Goal: Task Accomplishment & Management: Manage account settings

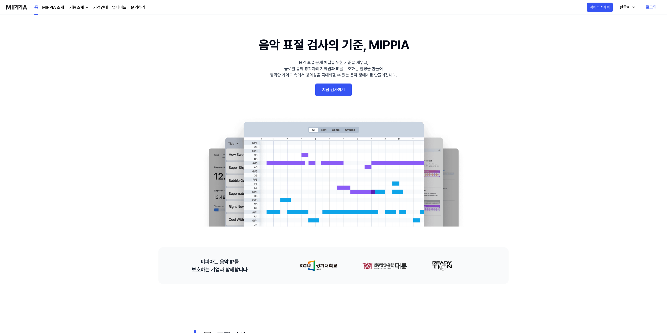
click at [335, 90] on link "지금 검사하기" at bounding box center [333, 89] width 36 height 13
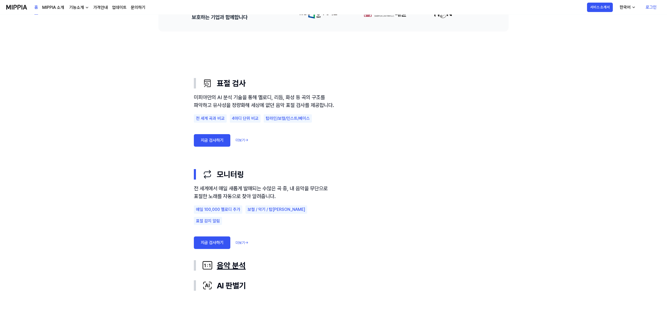
scroll to position [295, 0]
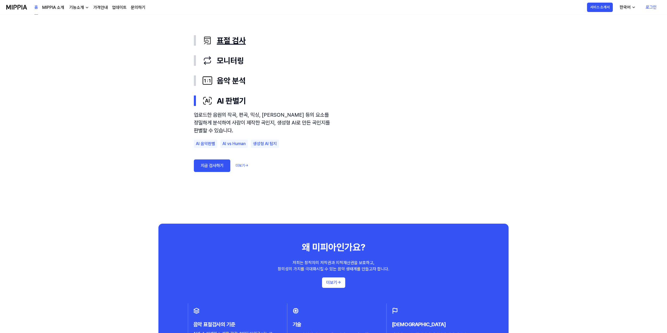
click at [226, 40] on div "표절 검사" at bounding box center [337, 41] width 271 height 12
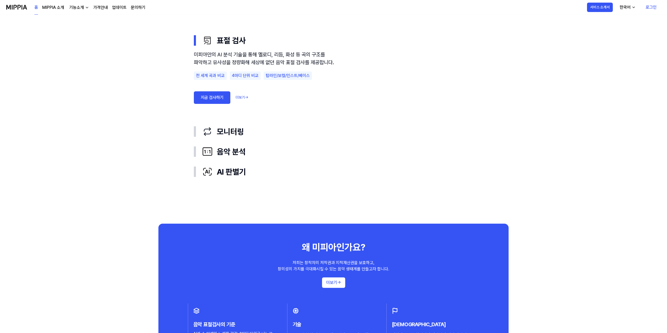
click at [219, 104] on link "지금 검사하기" at bounding box center [212, 97] width 36 height 13
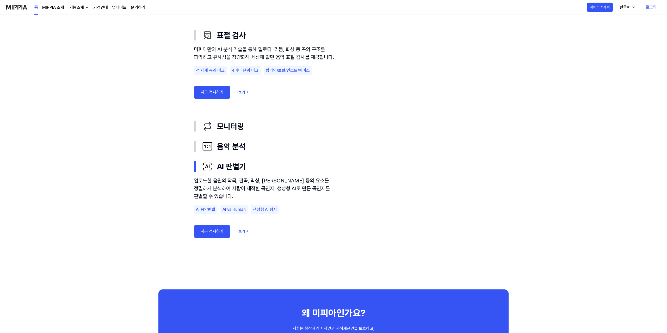
scroll to position [431, 0]
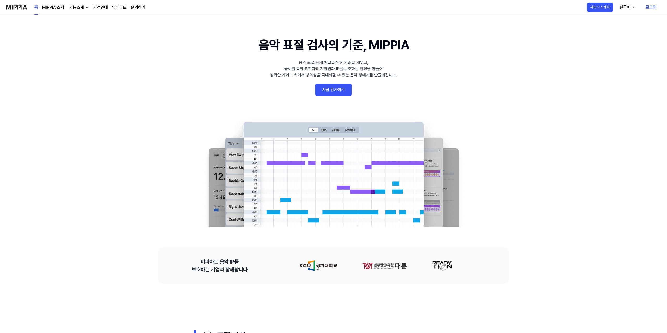
click at [333, 94] on link "지금 검사하기" at bounding box center [333, 89] width 36 height 13
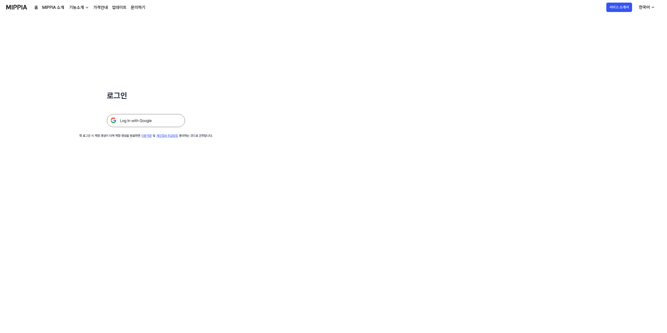
click at [148, 120] on img at bounding box center [146, 120] width 78 height 13
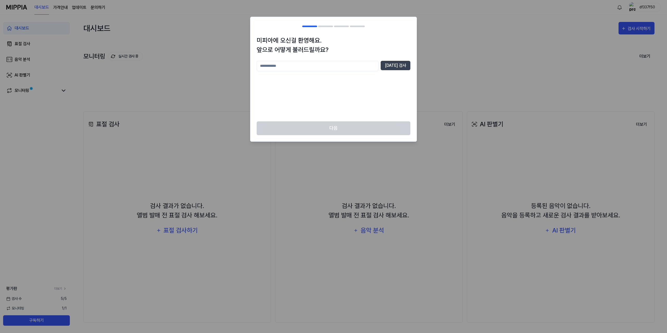
click at [369, 66] on input "text" at bounding box center [318, 66] width 122 height 10
type input "*"
type input "*****"
click at [404, 68] on button "중복 검사" at bounding box center [396, 65] width 30 height 9
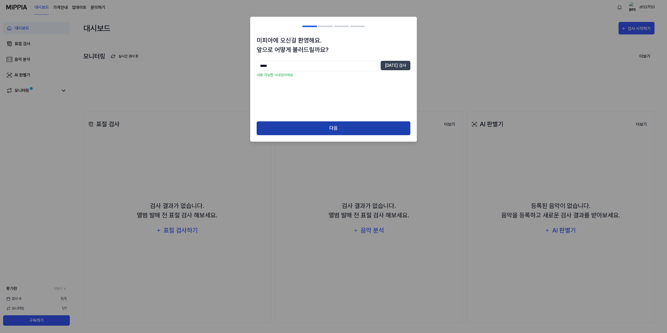
click at [334, 132] on button "다음" at bounding box center [334, 128] width 154 height 14
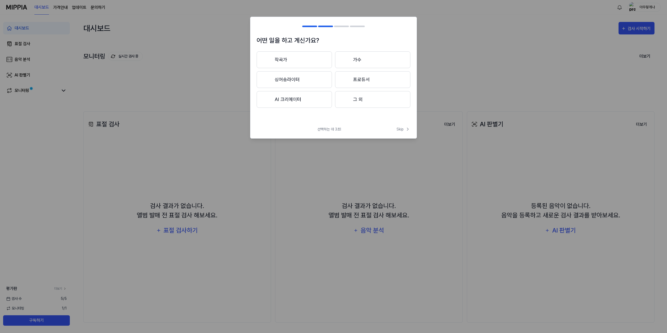
click at [287, 63] on button "작곡가" at bounding box center [294, 59] width 75 height 17
click at [294, 64] on button "작곡가" at bounding box center [294, 59] width 75 height 17
click at [351, 81] on button "프로듀서" at bounding box center [372, 79] width 75 height 17
click at [291, 55] on button "프로듀서" at bounding box center [294, 59] width 75 height 17
click at [361, 101] on button "그 외" at bounding box center [372, 99] width 75 height 17
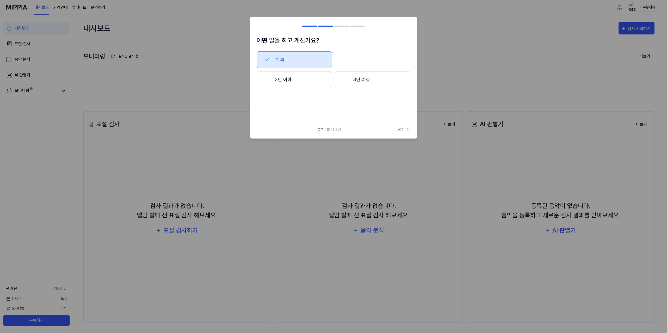
click at [297, 59] on button "그 외" at bounding box center [294, 59] width 75 height 17
click at [398, 130] on span "Skip" at bounding box center [404, 128] width 14 height 5
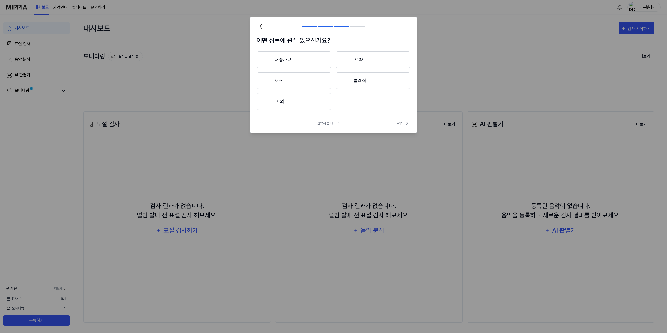
click at [400, 126] on span "Skip" at bounding box center [403, 123] width 15 height 6
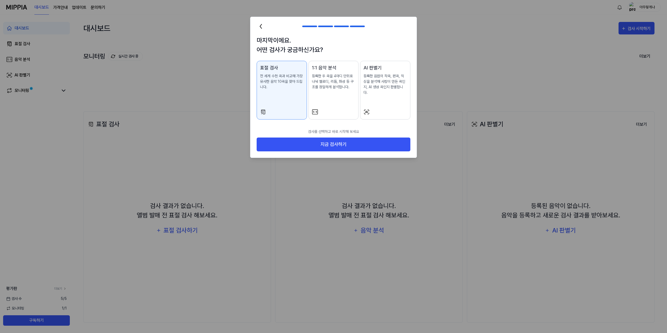
click at [338, 85] on p "등록한 두 곡을 4마디 단위로 나눠 멜로디, 리듬, 화성 등 구조를 정밀하게 분석합니다." at bounding box center [334, 81] width 44 height 16
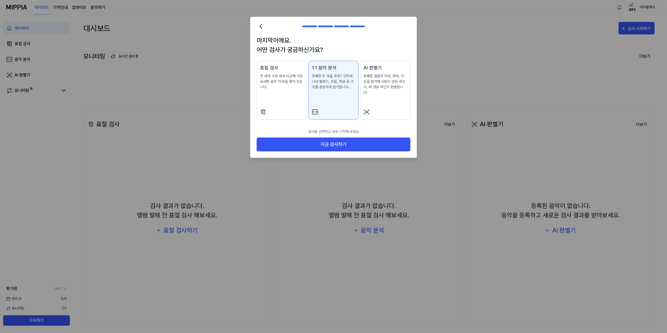
click at [374, 81] on p "등록한 음원의 작곡, 편곡, 믹싱을 분석해 사람이 만든 곡인지, AI 생성 곡인지 판별합니다." at bounding box center [386, 84] width 44 height 22
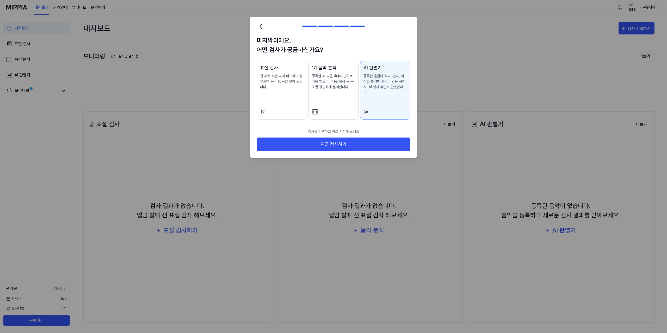
click at [316, 80] on p "등록한 두 곡을 4마디 단위로 나눠 멜로디, 리듬, 화성 등 구조를 정밀하게 분석합니다." at bounding box center [334, 81] width 44 height 16
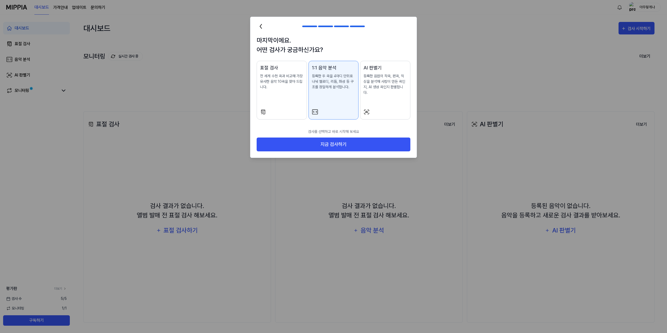
click at [276, 88] on p "전 세계 수천 곡과 비교해 가장 유사한 음악 10곡을 찾아 드립니다." at bounding box center [282, 81] width 44 height 16
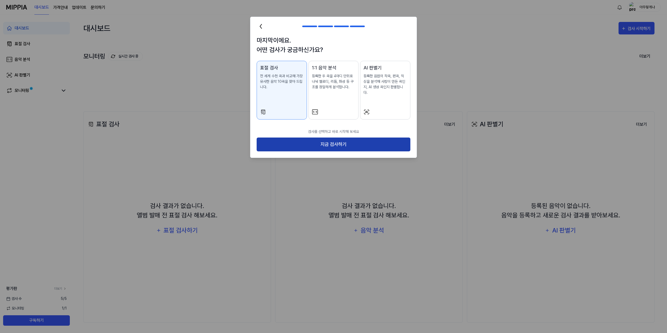
click at [343, 139] on button "지금 검사하기" at bounding box center [334, 144] width 154 height 14
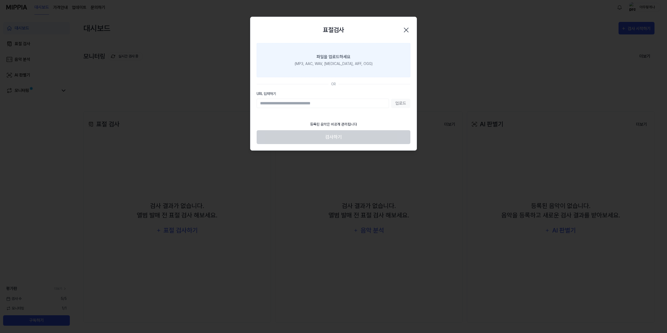
click at [352, 71] on label "파일을 업로드하세요 (MP3, AAC, WAV, FLAC, AIFF, OGG)" at bounding box center [334, 60] width 154 height 34
click at [0, 0] on input "파일을 업로드하세요 (MP3, AAC, WAV, FLAC, AIFF, OGG)" at bounding box center [0, 0] width 0 height 0
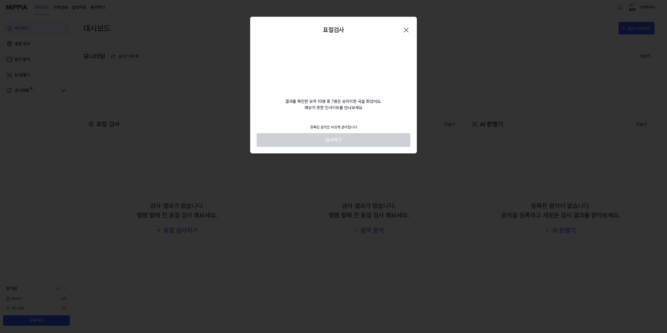
click at [335, 69] on video at bounding box center [334, 68] width 50 height 50
click at [344, 139] on footer "등록된 음악은 비공개 관리됩니다 검사하기" at bounding box center [334, 134] width 154 height 26
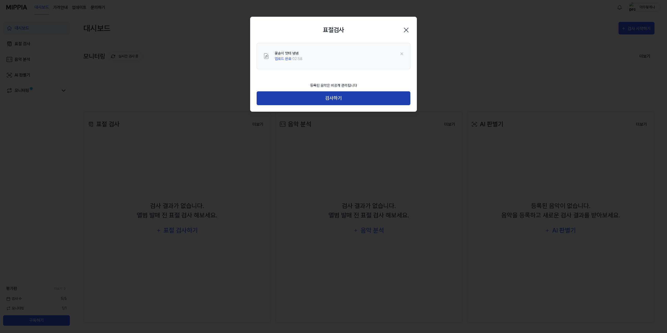
click at [353, 99] on button "검사하기" at bounding box center [334, 98] width 154 height 14
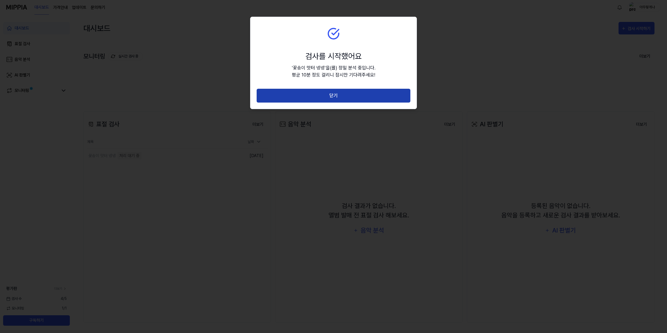
click at [350, 93] on button "닫기" at bounding box center [334, 96] width 154 height 14
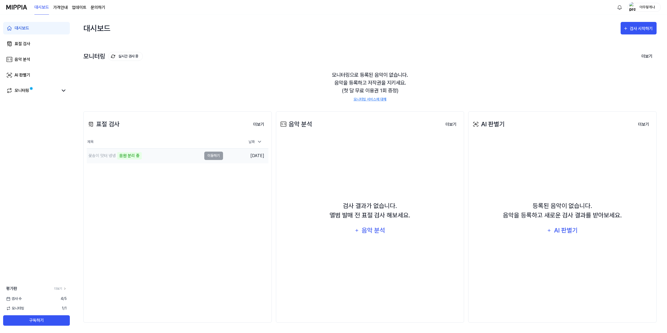
click at [218, 158] on td "꽃송이 맛터 넹넹 음원 분리 중 이동하기" at bounding box center [155, 155] width 136 height 15
click at [219, 157] on td "꽃송이 맛터 넹넹 음원 분리 중 이동하기" at bounding box center [155, 155] width 136 height 15
drag, startPoint x: 179, startPoint y: 160, endPoint x: 184, endPoint y: 159, distance: 5.6
click at [179, 160] on div "꽃송이 맛터 넹넹 구조 분석 중" at bounding box center [144, 155] width 115 height 15
click at [214, 155] on td "꽃송이 맛터 넹넹 구조 분석 중 이동하기" at bounding box center [155, 155] width 136 height 15
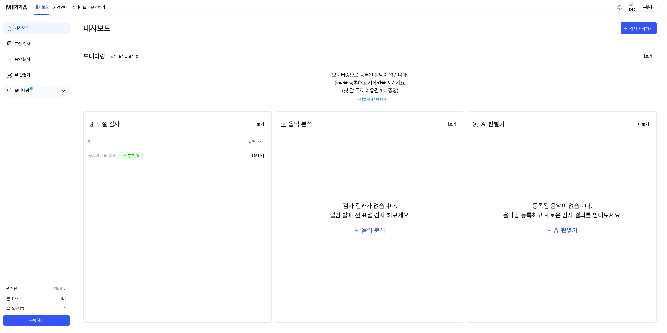
click at [28, 89] on div "모니터링" at bounding box center [22, 90] width 15 height 6
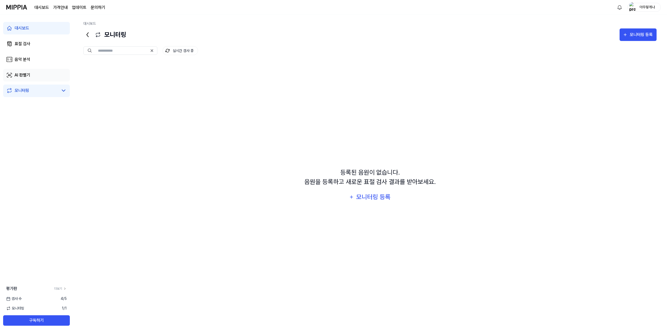
click at [49, 81] on link "AI 판별기" at bounding box center [36, 75] width 67 height 13
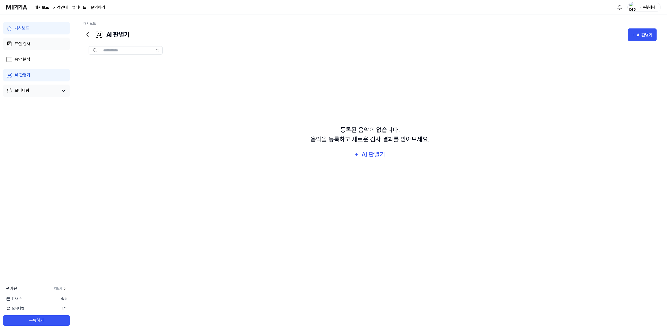
click at [49, 49] on link "표절 검사" at bounding box center [36, 44] width 67 height 13
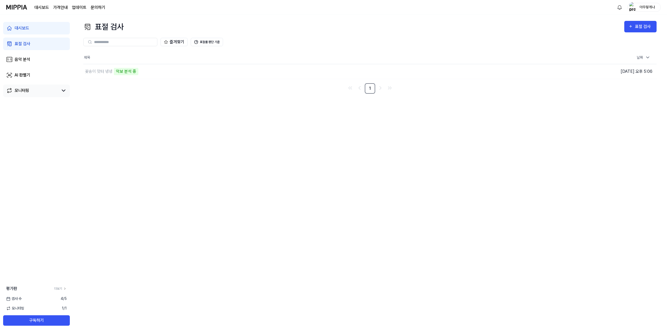
click at [49, 90] on link "모니터링" at bounding box center [32, 90] width 52 height 6
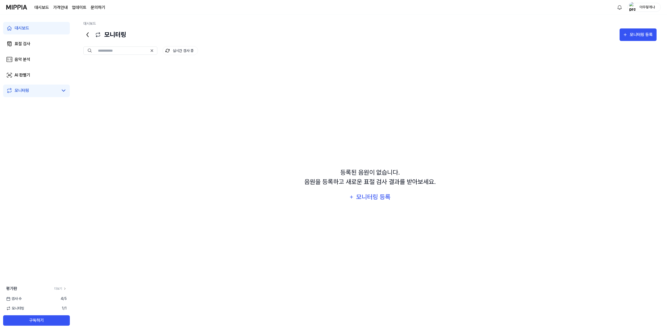
click at [41, 33] on link "대시보드" at bounding box center [36, 28] width 67 height 13
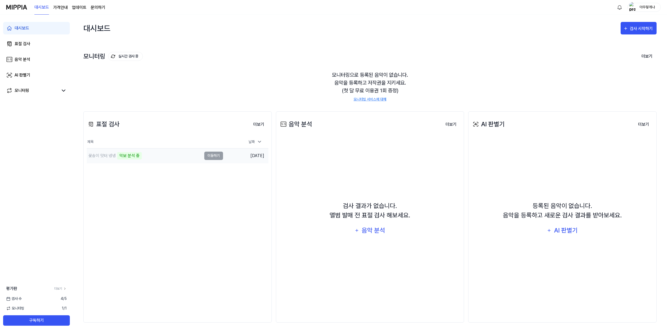
click at [212, 154] on td "꽃송이 맛터 넹넹 악보 분석 중 이동하기" at bounding box center [155, 155] width 136 height 15
click at [205, 153] on button "이동하기" at bounding box center [213, 155] width 19 height 8
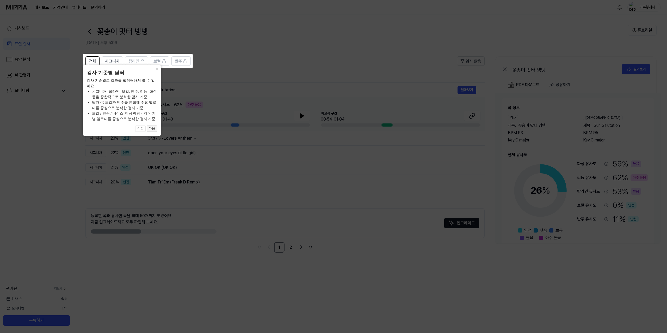
click at [152, 129] on button "다음" at bounding box center [152, 128] width 10 height 6
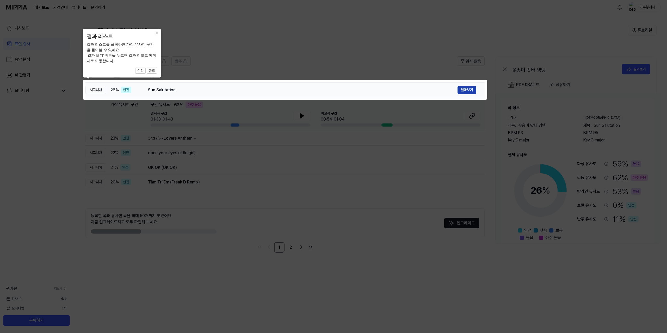
click at [470, 89] on button "결과보기" at bounding box center [467, 90] width 19 height 8
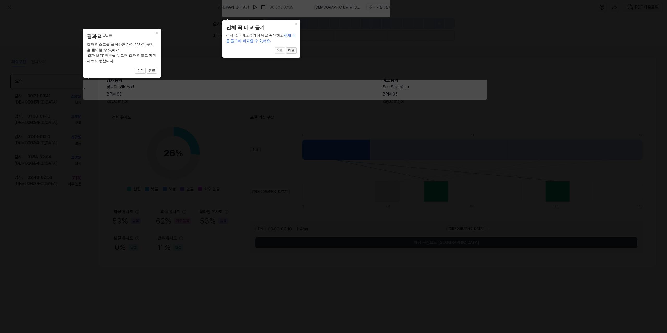
click at [292, 51] on button "다음" at bounding box center [291, 50] width 10 height 6
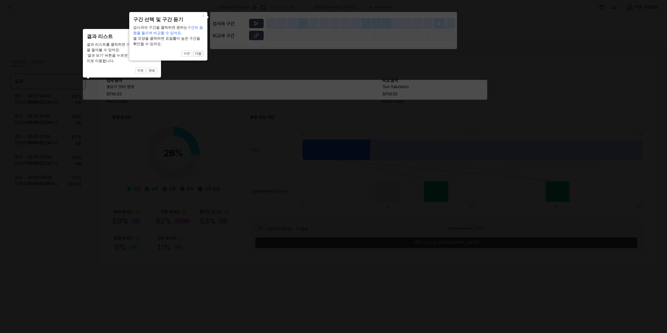
click at [201, 52] on button "다음" at bounding box center [198, 54] width 10 height 6
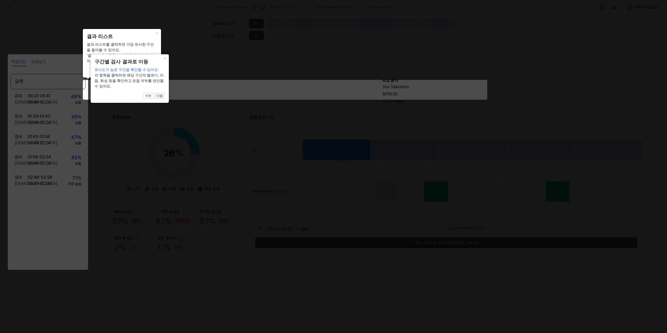
click at [158, 93] on button "다음" at bounding box center [160, 96] width 10 height 6
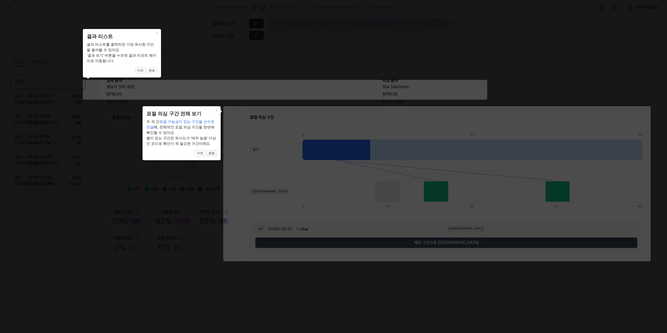
click at [213, 154] on button "완료" at bounding box center [211, 153] width 10 height 6
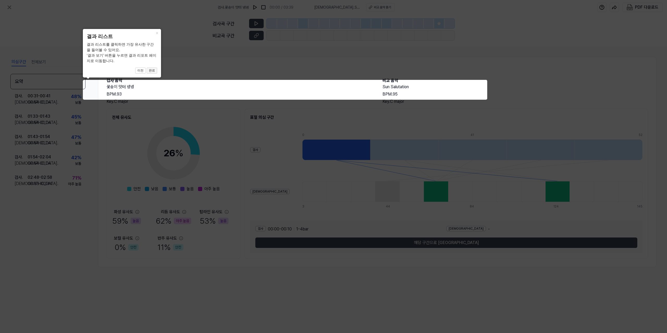
click at [153, 70] on button "완료" at bounding box center [152, 71] width 10 height 6
click at [156, 33] on button "×" at bounding box center [157, 32] width 8 height 7
click at [158, 32] on button "×" at bounding box center [157, 32] width 8 height 7
click at [151, 71] on button "완료" at bounding box center [152, 71] width 10 height 6
click at [148, 70] on button "완료" at bounding box center [152, 71] width 10 height 6
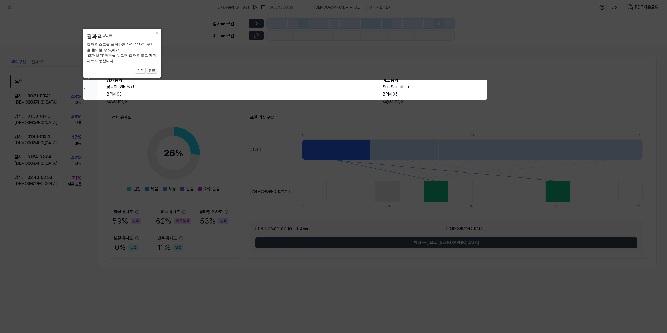
click at [148, 70] on button "완료" at bounding box center [152, 71] width 10 height 6
click at [193, 85] on icon at bounding box center [333, 166] width 667 height 333
click at [154, 98] on icon at bounding box center [333, 166] width 667 height 333
click at [156, 34] on button "×" at bounding box center [157, 32] width 8 height 7
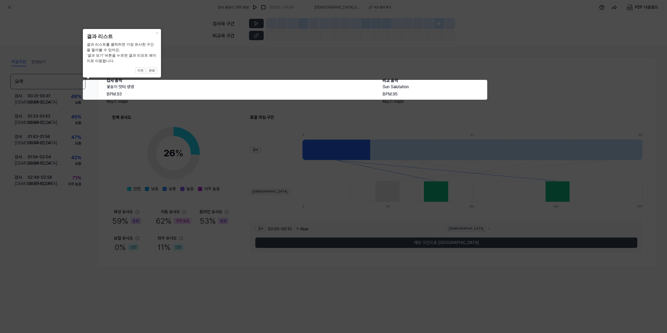
click at [152, 73] on div "× 결과 리스트 결과 리스트를 클릭하면 가장 유사한 구간을 들어볼 수 있어요. ‘결과 보기’ 버튼을 누르면 결과 리포트 페이지로 이동합니다. …" at bounding box center [122, 53] width 78 height 48
click at [152, 72] on button "완료" at bounding box center [152, 71] width 10 height 6
click at [444, 227] on icon at bounding box center [333, 166] width 667 height 333
click at [441, 246] on icon at bounding box center [333, 166] width 667 height 333
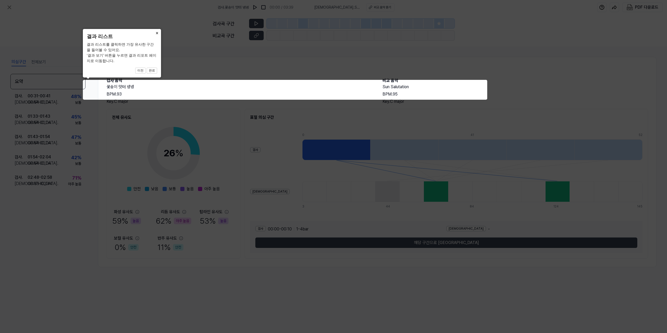
click at [155, 31] on button "×" at bounding box center [157, 32] width 8 height 7
click at [144, 69] on button "이전" at bounding box center [140, 71] width 10 height 6
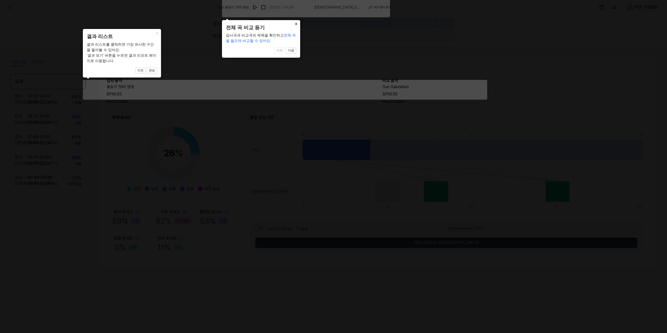
click at [297, 22] on button "×" at bounding box center [296, 23] width 8 height 7
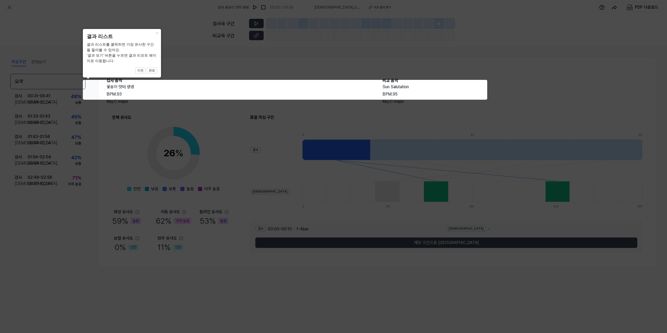
click at [174, 90] on icon at bounding box center [333, 166] width 667 height 333
click at [400, 84] on icon at bounding box center [333, 166] width 667 height 333
click at [399, 84] on icon at bounding box center [333, 166] width 667 height 333
click at [121, 57] on div "결과 리스트를 클릭하면 가장 유사한 구간을 들어볼 수 있어요. ‘결과 보기’ 버튼을 누르면 결과 리포트 페이지로 이동합니다." at bounding box center [122, 53] width 70 height 22
click at [52, 75] on icon at bounding box center [333, 166] width 667 height 333
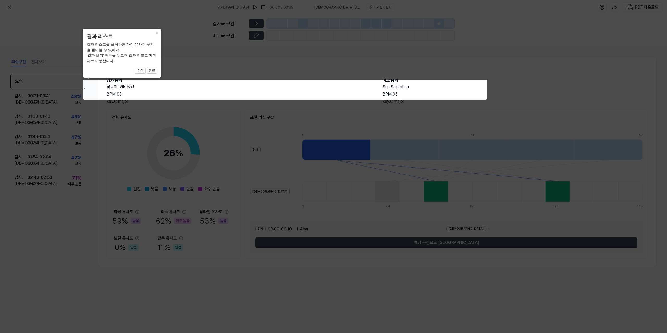
click at [37, 62] on icon at bounding box center [333, 166] width 667 height 333
click at [116, 167] on icon at bounding box center [333, 166] width 667 height 333
click at [154, 71] on button "완료" at bounding box center [152, 71] width 10 height 6
click at [151, 69] on button "완료" at bounding box center [152, 71] width 10 height 6
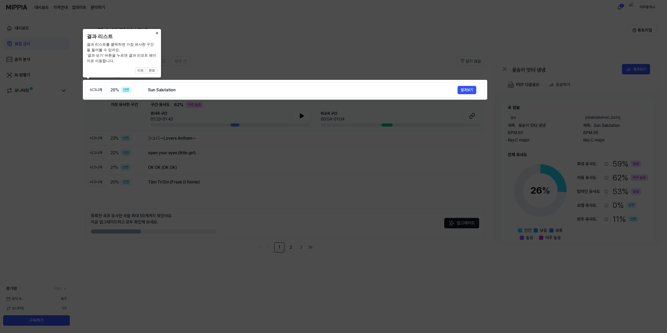
click at [156, 32] on button "×" at bounding box center [157, 32] width 8 height 7
click at [154, 73] on button "완료" at bounding box center [152, 71] width 10 height 6
click at [469, 91] on icon at bounding box center [333, 166] width 667 height 333
click at [468, 90] on icon at bounding box center [333, 166] width 667 height 333
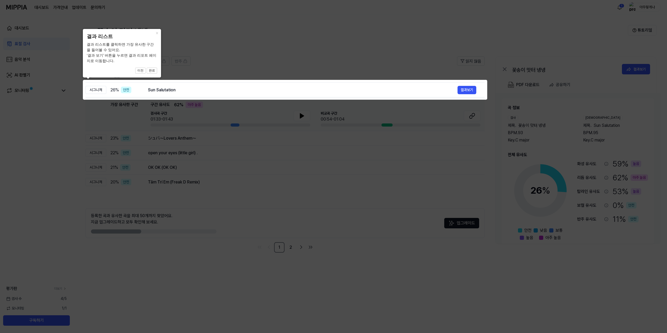
click at [468, 90] on icon at bounding box center [333, 166] width 667 height 333
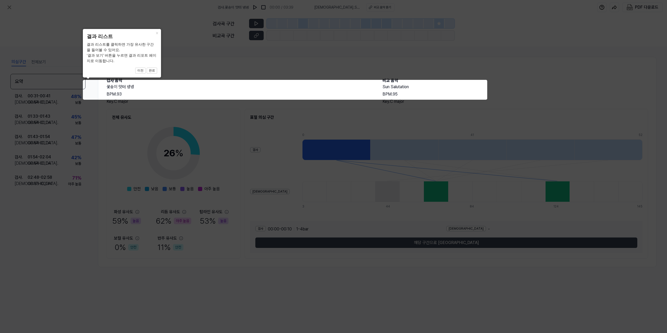
click at [130, 76] on div "× 결과 리스트 결과 리스트를 클릭하면 가장 유사한 구간을 들어볼 수 있어요. ‘결과 보기’ 버튼을 누르면 결과 리포트 페이지로 이동합니다. …" at bounding box center [122, 53] width 78 height 48
click at [156, 34] on button "×" at bounding box center [157, 32] width 8 height 7
click at [159, 33] on button "×" at bounding box center [157, 32] width 8 height 7
click at [142, 71] on button "이전" at bounding box center [140, 71] width 10 height 6
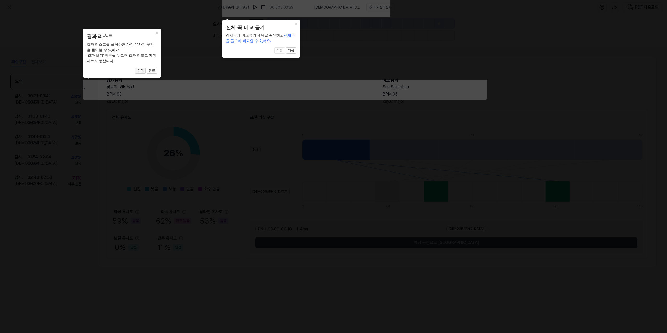
click at [142, 71] on button "이전" at bounding box center [140, 71] width 10 height 6
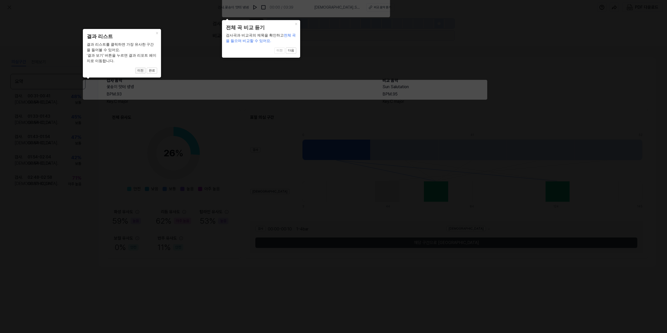
click at [142, 71] on button "이전" at bounding box center [140, 71] width 10 height 6
click at [297, 24] on button "×" at bounding box center [296, 23] width 8 height 7
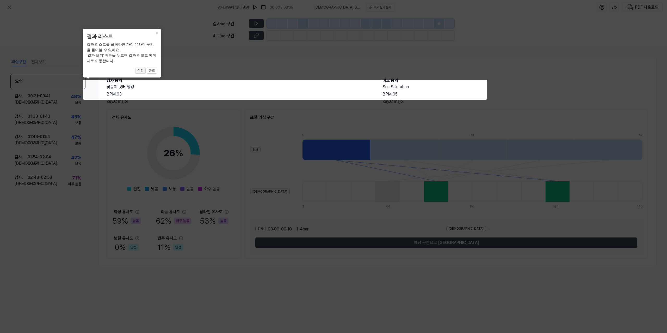
click at [144, 70] on button "이전" at bounding box center [140, 71] width 10 height 6
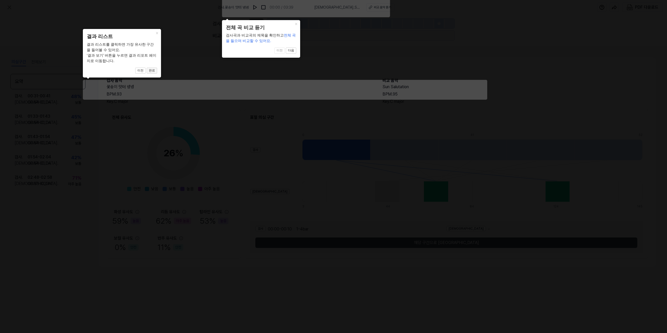
click at [152, 71] on button "완료" at bounding box center [152, 71] width 10 height 6
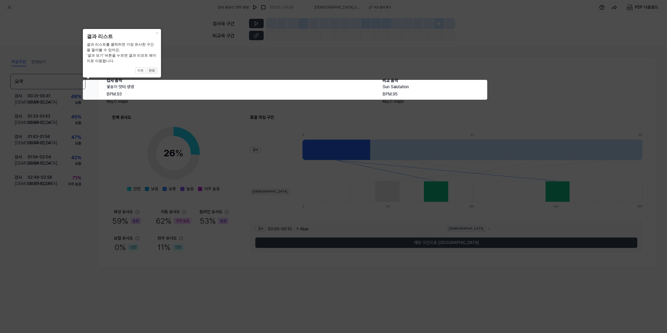
click at [155, 69] on button "완료" at bounding box center [152, 71] width 10 height 6
click at [117, 117] on icon at bounding box center [333, 166] width 667 height 333
click at [254, 25] on icon at bounding box center [333, 166] width 667 height 333
click at [262, 9] on icon at bounding box center [333, 166] width 667 height 333
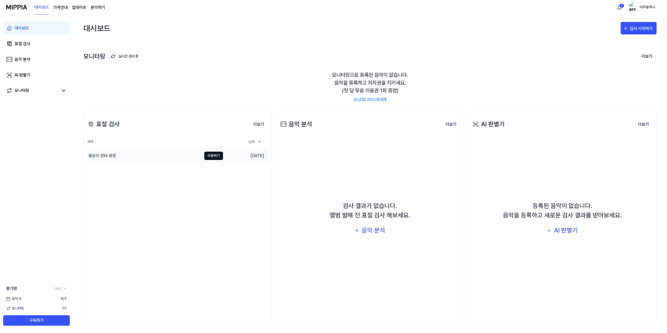
click at [209, 156] on button "이동하기" at bounding box center [213, 155] width 19 height 8
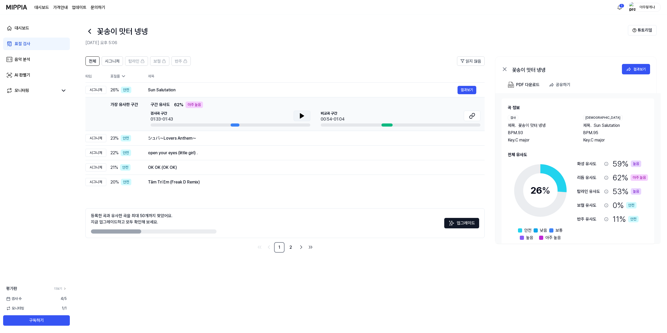
click at [305, 118] on button at bounding box center [302, 116] width 17 height 10
click at [389, 126] on div at bounding box center [387, 124] width 11 height 3
click at [466, 118] on button at bounding box center [472, 116] width 17 height 10
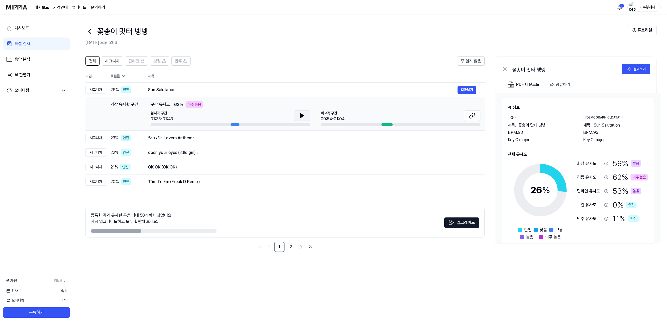
click at [296, 116] on button at bounding box center [302, 116] width 17 height 10
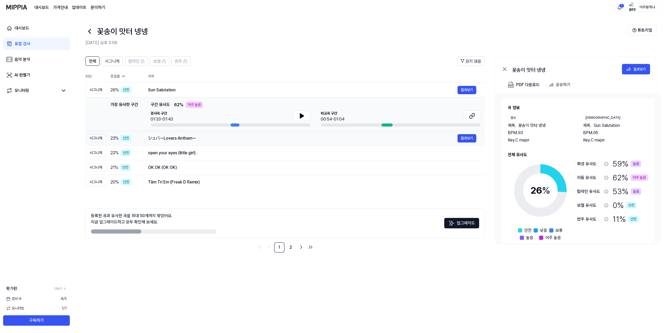
click at [222, 138] on div "シュバ～Lovers Anthem～" at bounding box center [303, 138] width 310 height 6
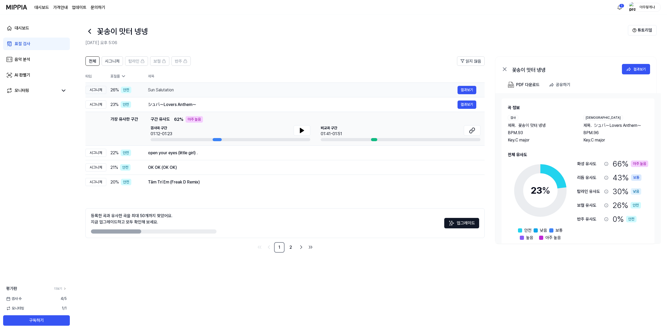
click at [203, 91] on div "Sun Salutation" at bounding box center [303, 90] width 310 height 6
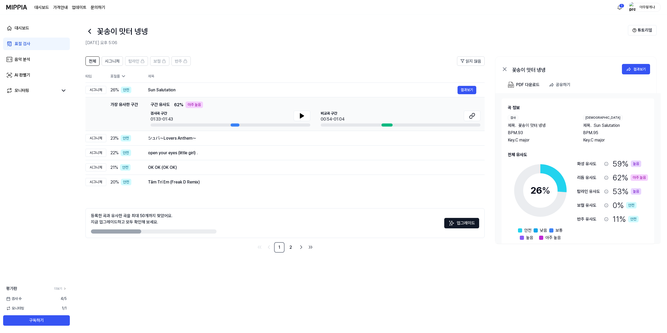
click at [38, 47] on link "표절 검사" at bounding box center [36, 44] width 67 height 13
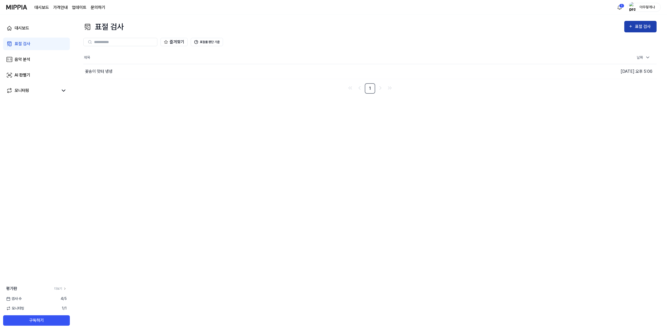
click at [634, 23] on div "표절 검사" at bounding box center [641, 26] width 24 height 7
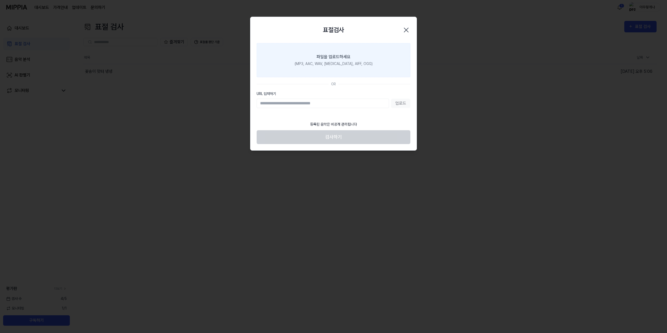
click at [328, 60] on label "파일을 업로드하세요 (MP3, AAC, WAV, FLAC, AIFF, OGG)" at bounding box center [334, 60] width 154 height 34
click at [0, 0] on input "파일을 업로드하세요 (MP3, AAC, WAV, FLAC, AIFF, OGG)" at bounding box center [0, 0] width 0 height 0
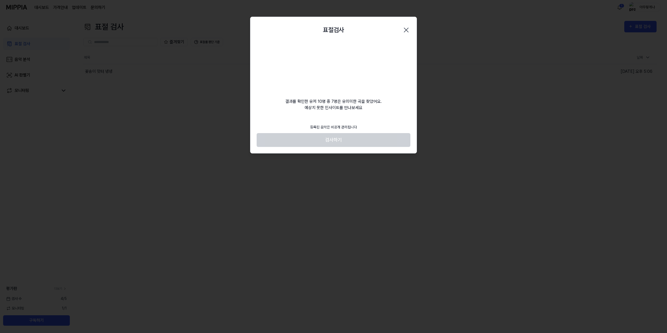
click at [334, 137] on footer "등록된 음악은 비공개 관리됩니다 검사하기" at bounding box center [334, 134] width 154 height 26
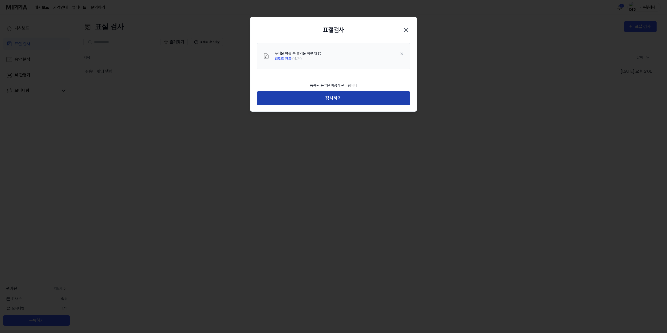
click at [341, 97] on button "검사하기" at bounding box center [334, 98] width 154 height 14
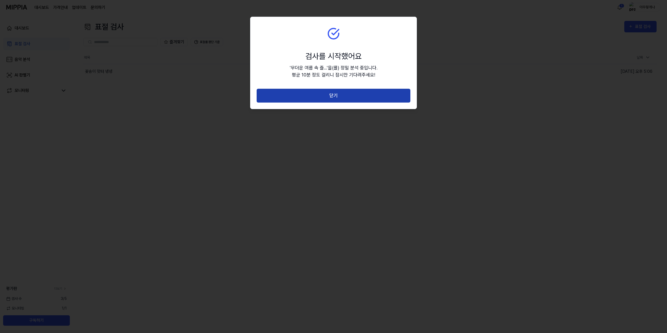
click at [350, 93] on button "닫기" at bounding box center [334, 96] width 154 height 14
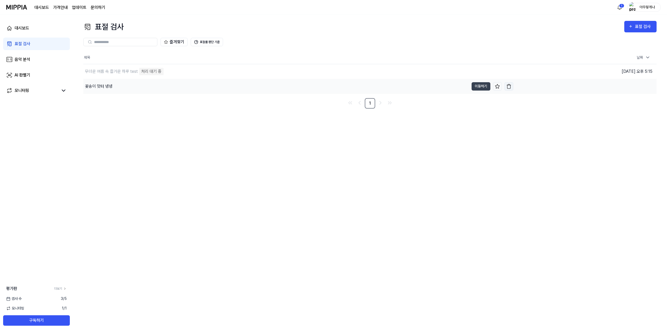
click at [511, 89] on button "button" at bounding box center [509, 86] width 9 height 8
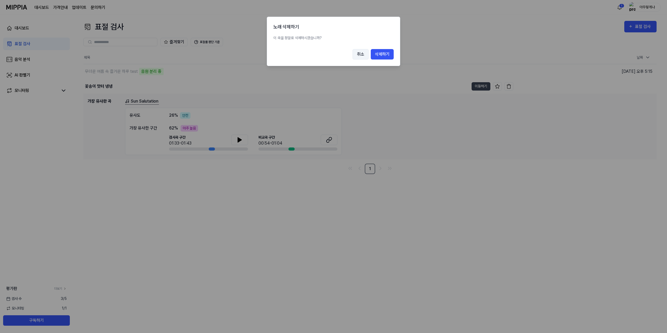
click at [362, 54] on button "취소" at bounding box center [361, 54] width 16 height 10
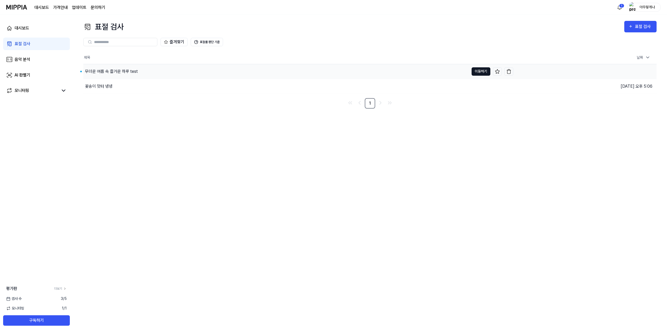
click at [474, 72] on button "이동하기" at bounding box center [481, 71] width 19 height 8
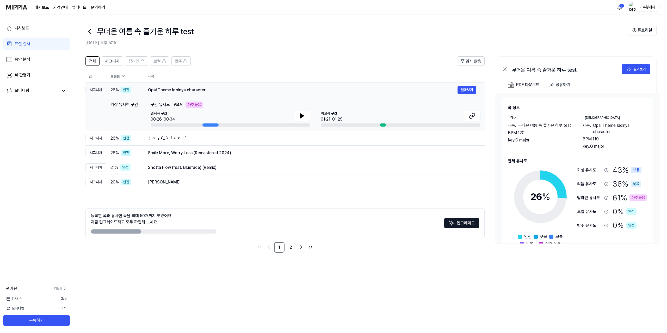
click at [258, 91] on div "Opal Theme Idolnya character" at bounding box center [303, 90] width 310 height 6
click at [175, 60] on span "반주" at bounding box center [178, 61] width 7 height 6
click at [160, 59] on span "보컬" at bounding box center [157, 61] width 7 height 6
click at [105, 59] on span "시그니처" at bounding box center [112, 61] width 15 height 6
click at [112, 63] on span "시그니처" at bounding box center [112, 61] width 15 height 6
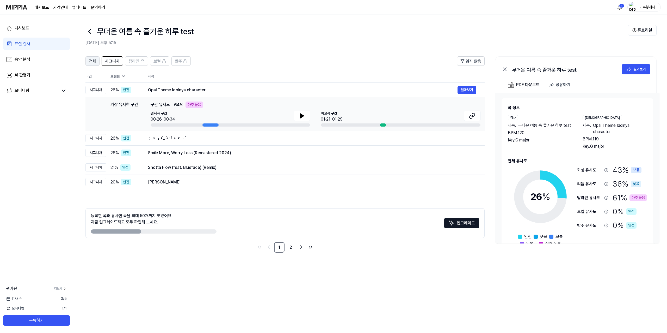
click at [95, 59] on span "전체" at bounding box center [92, 61] width 7 height 6
click at [94, 62] on span "전체" at bounding box center [92, 61] width 7 height 6
click at [307, 118] on button at bounding box center [302, 116] width 17 height 10
click at [195, 91] on div "Opal Theme Idolnya character" at bounding box center [303, 90] width 310 height 6
click at [300, 88] on div "Opal Theme Idolnya character" at bounding box center [303, 90] width 310 height 6
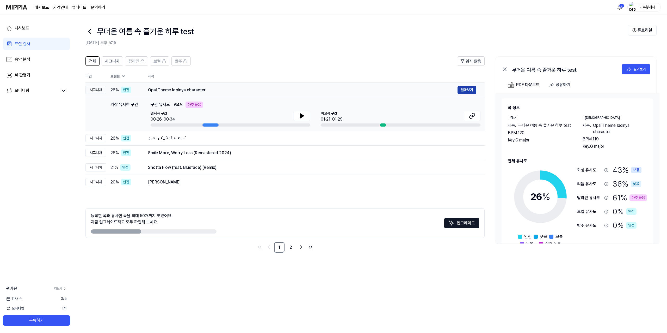
click at [458, 87] on button "결과보기" at bounding box center [467, 90] width 19 height 8
click at [227, 138] on div "គ្នាខ្ញុំតិចតែតាន់" at bounding box center [303, 138] width 310 height 6
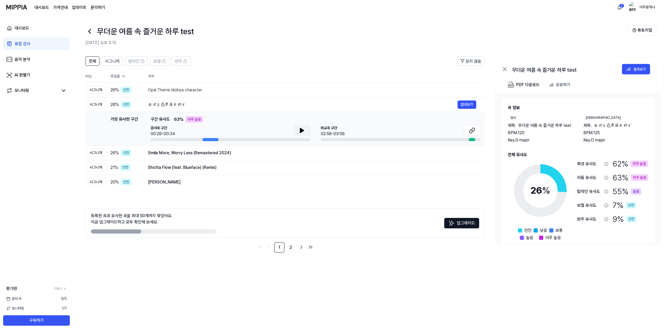
click at [295, 129] on button at bounding box center [302, 130] width 17 height 10
click at [236, 157] on div "Smile More, Worry Less (Remastered 2024) 결과보기" at bounding box center [312, 153] width 328 height 8
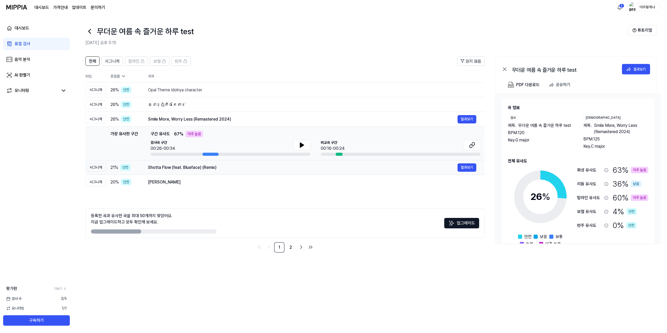
click at [206, 165] on div "Shotta Flow (feat. Blueface) (Remix)" at bounding box center [303, 167] width 310 height 6
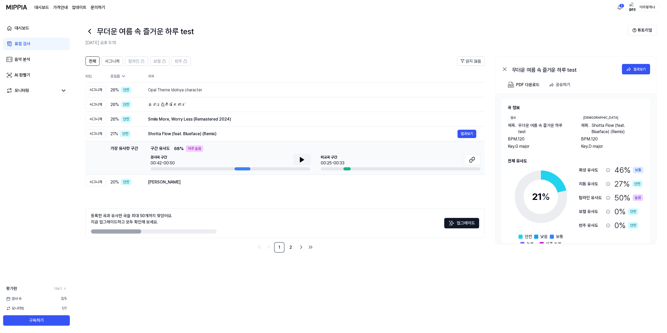
click at [302, 157] on icon at bounding box center [302, 159] width 6 height 6
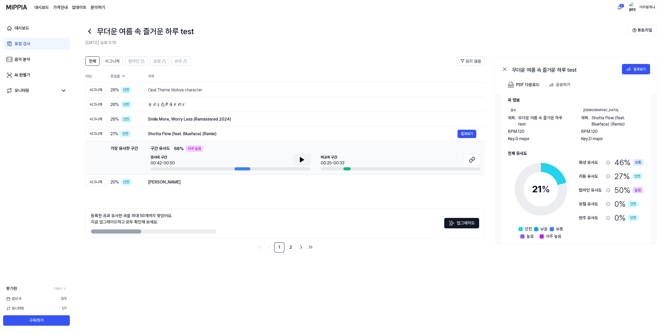
scroll to position [10, 0]
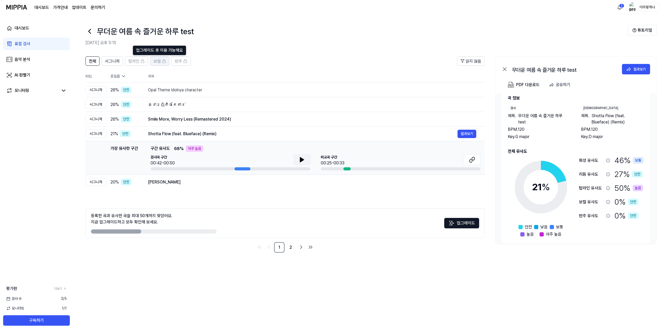
click at [161, 61] on div "보컬" at bounding box center [160, 61] width 13 height 7
click at [121, 75] on icon at bounding box center [123, 76] width 5 height 5
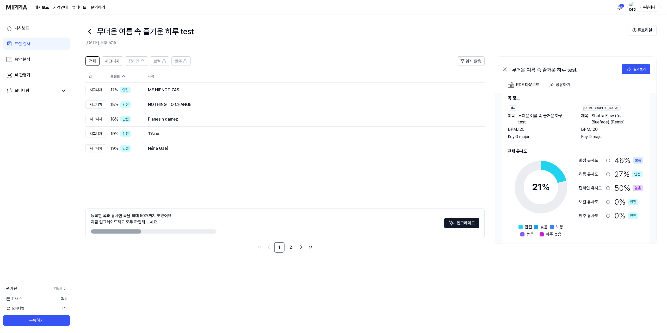
click at [121, 75] on icon at bounding box center [123, 76] width 5 height 5
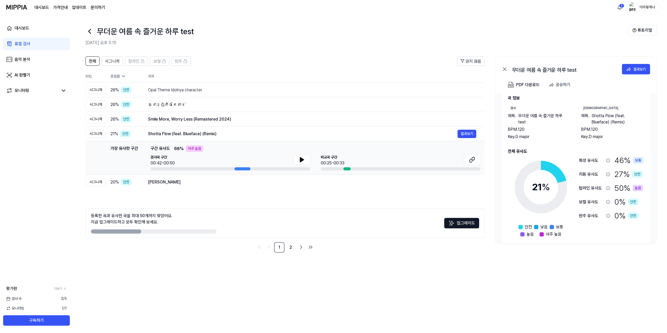
click at [121, 75] on icon at bounding box center [123, 76] width 5 height 5
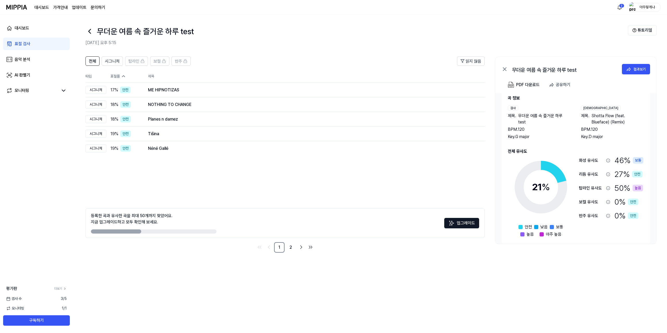
scroll to position [0, 0]
click at [34, 95] on div "모니터링" at bounding box center [36, 90] width 67 height 13
click at [64, 93] on icon at bounding box center [63, 90] width 6 height 6
click at [64, 90] on icon at bounding box center [63, 91] width 3 height 2
click at [47, 92] on link "모니터링" at bounding box center [32, 90] width 52 height 6
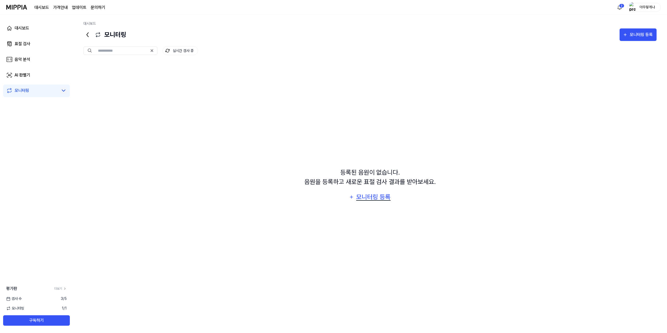
click at [368, 199] on div "모니터링 등록" at bounding box center [373, 197] width 35 height 10
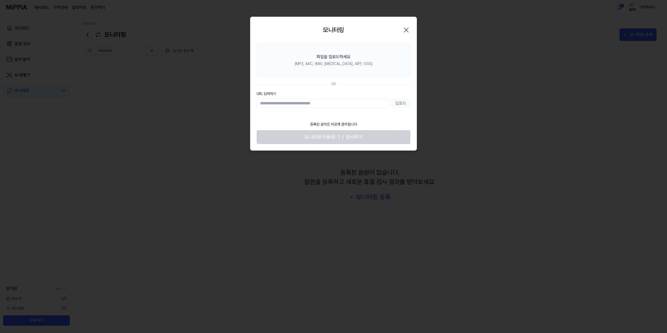
click at [406, 31] on icon "button" at bounding box center [406, 30] width 8 height 8
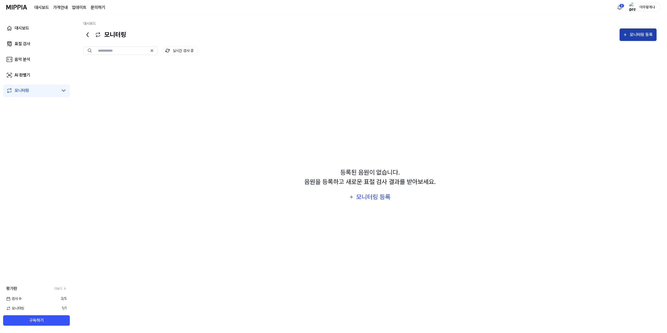
click at [631, 34] on div "모니터링 등록" at bounding box center [642, 34] width 24 height 7
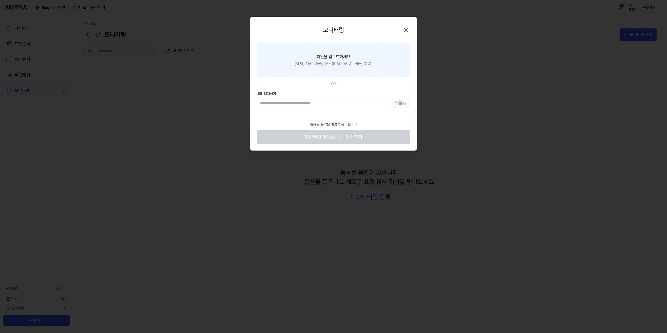
click at [358, 59] on label "파일을 업로드하세요 (MP3, AAC, WAV, FLAC, AIFF, OGG)" at bounding box center [334, 60] width 154 height 34
click at [0, 0] on input "파일을 업로드하세요 (MP3, AAC, WAV, FLAC, AIFF, OGG)" at bounding box center [0, 0] width 0 height 0
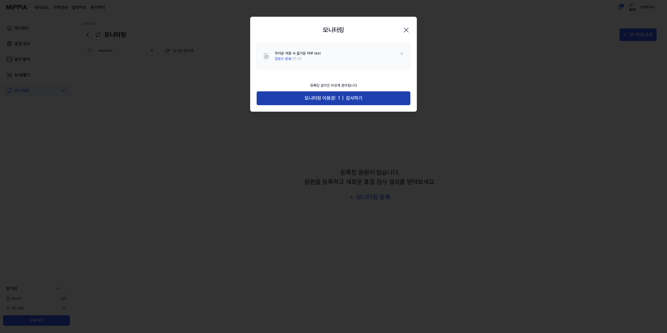
click at [361, 100] on span "검사하기" at bounding box center [354, 98] width 17 height 8
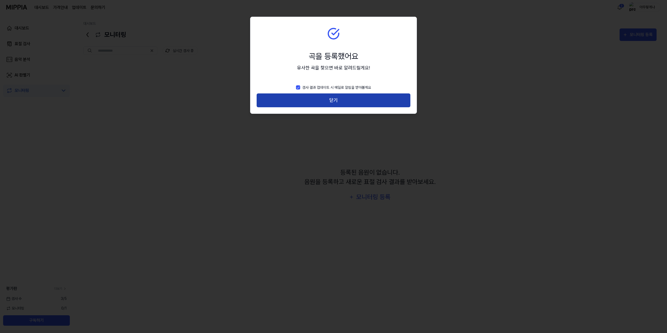
click at [304, 94] on button "닫기" at bounding box center [334, 100] width 154 height 14
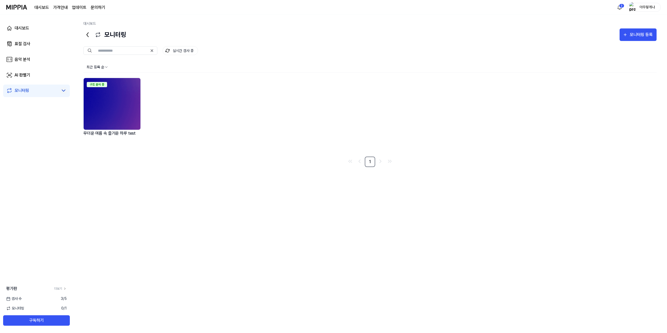
click at [124, 112] on img at bounding box center [112, 104] width 57 height 52
click at [105, 84] on div "구조 분석 중" at bounding box center [97, 84] width 20 height 5
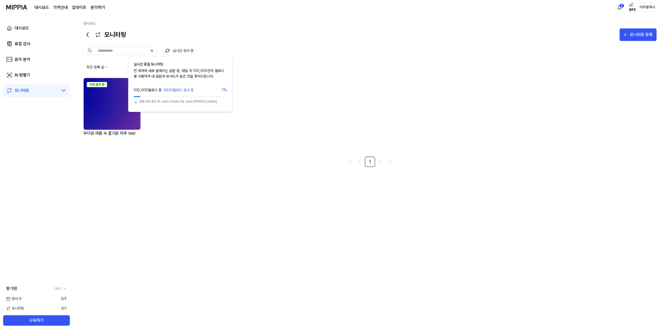
click at [184, 47] on button "실시간 검사 중" at bounding box center [180, 50] width 35 height 9
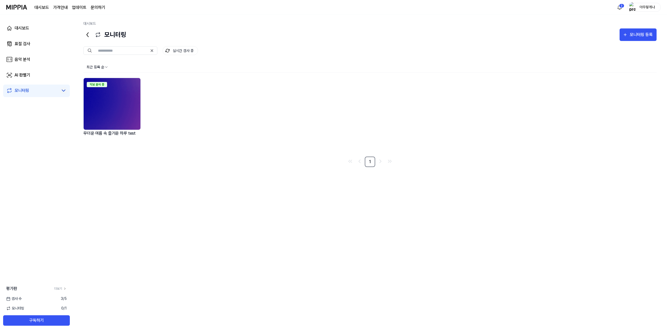
click at [181, 48] on button "실시간 검사 중" at bounding box center [180, 50] width 35 height 9
click at [275, 93] on div "악보 분석 중 무더운 여름 속 즐거운 하루 test" at bounding box center [369, 115] width 573 height 75
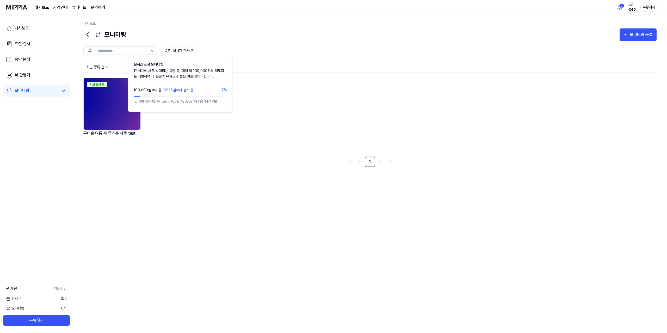
click at [184, 52] on button "실시간 검사 중" at bounding box center [180, 50] width 35 height 9
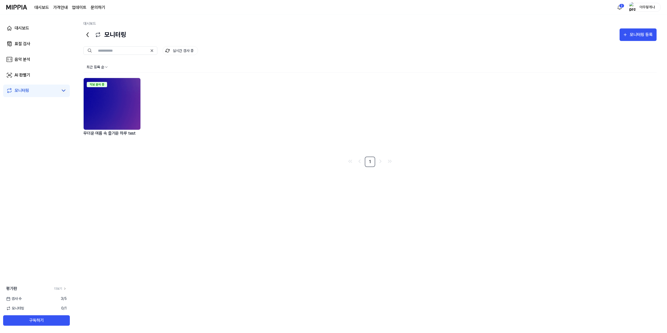
click at [113, 96] on img at bounding box center [112, 104] width 57 height 52
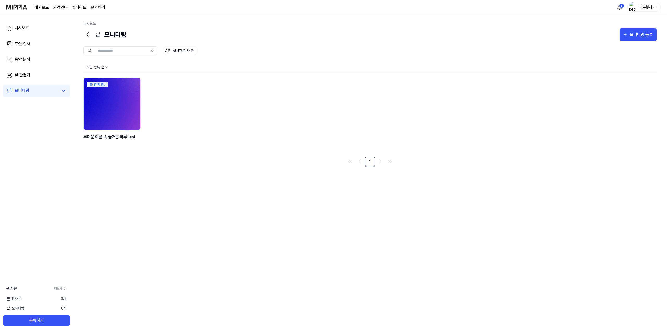
click at [105, 90] on img at bounding box center [112, 103] width 63 height 57
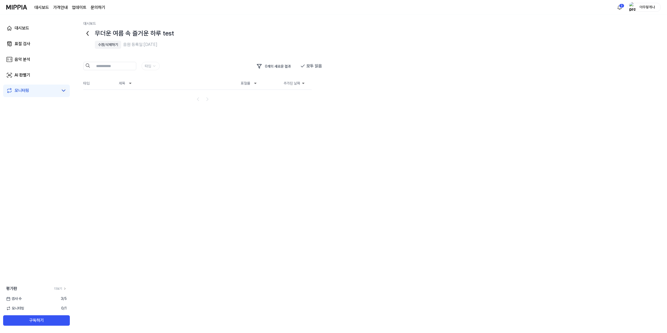
click at [105, 90] on div at bounding box center [202, 97] width 239 height 14
click at [310, 66] on button "모두 읽음" at bounding box center [311, 66] width 22 height 8
click at [291, 39] on div "무더운 여름 속 즐거운 하루 test 수정/삭제하기 음원 등록일: 2025.09.08." at bounding box center [207, 41] width 249 height 27
click at [298, 39] on img at bounding box center [308, 41] width 27 height 27
click at [36, 90] on link "모니터링" at bounding box center [32, 90] width 52 height 6
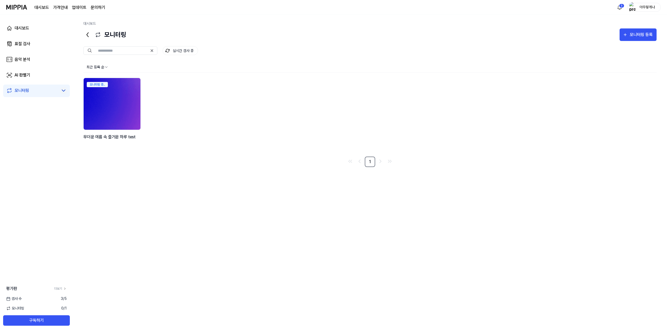
click at [109, 90] on img at bounding box center [112, 103] width 63 height 57
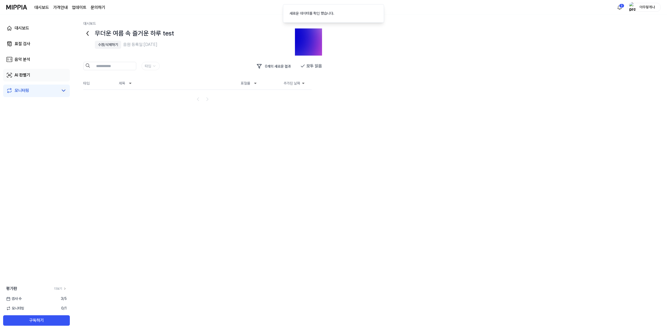
click at [37, 71] on link "AI 판별기" at bounding box center [36, 75] width 67 height 13
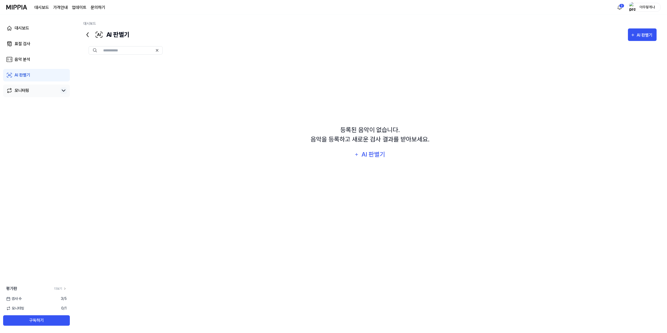
click at [41, 91] on link "모니터링" at bounding box center [32, 90] width 52 height 6
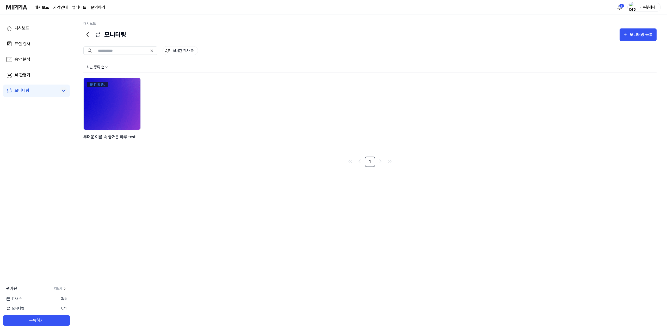
click at [89, 82] on div "모니터링 중.." at bounding box center [97, 84] width 21 height 5
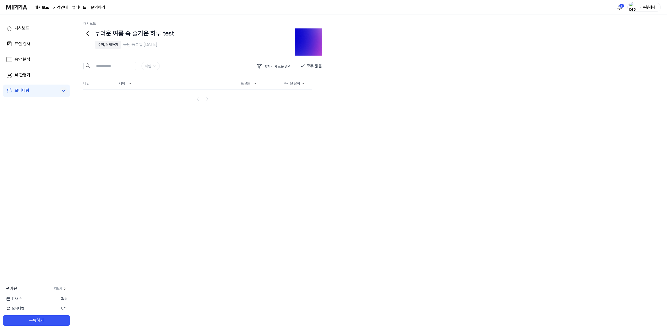
click at [37, 89] on link "모니터링" at bounding box center [32, 90] width 52 height 6
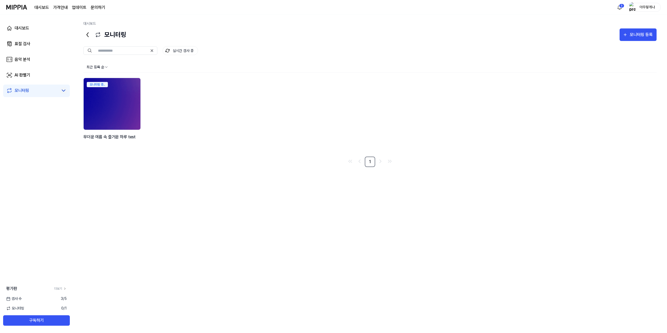
scroll to position [0, 0]
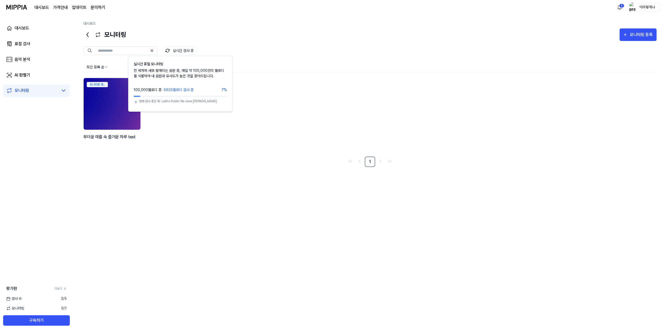
click at [188, 53] on button "실시간 검사 중" at bounding box center [180, 50] width 35 height 9
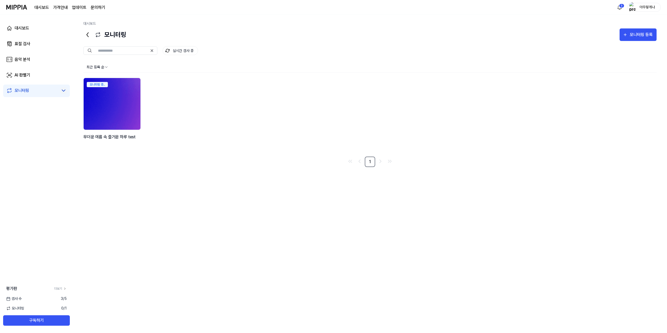
click at [133, 94] on img at bounding box center [112, 103] width 63 height 57
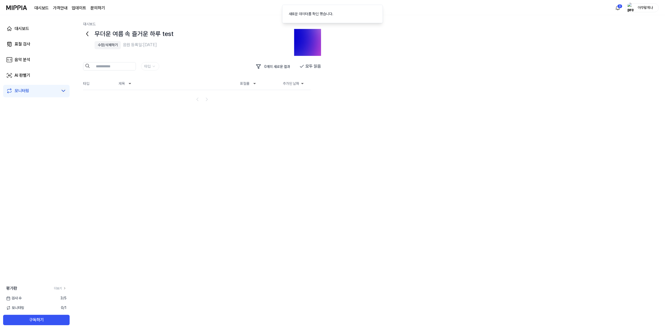
scroll to position [0, 0]
click at [109, 46] on div "수정/삭제하기" at bounding box center [108, 44] width 20 height 5
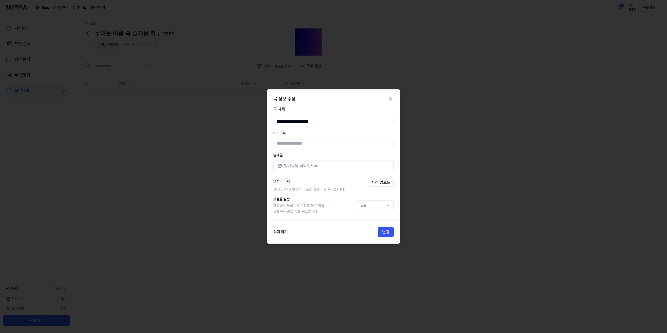
click at [392, 96] on icon "button" at bounding box center [391, 99] width 6 height 6
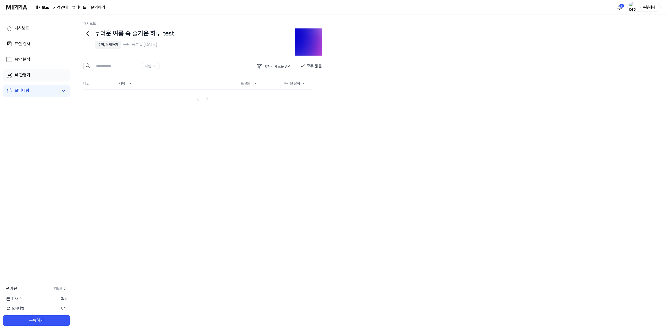
click at [46, 76] on link "AI 판별기" at bounding box center [36, 75] width 67 height 13
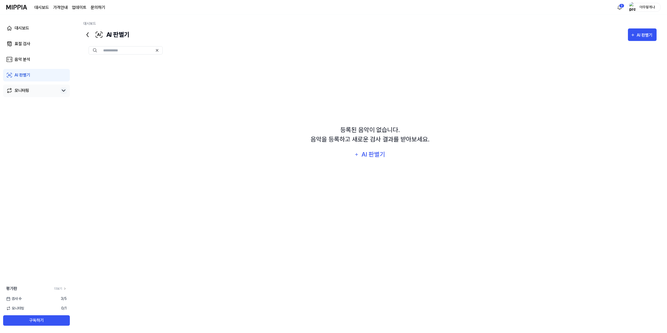
click at [41, 89] on link "모니터링" at bounding box center [32, 90] width 52 height 6
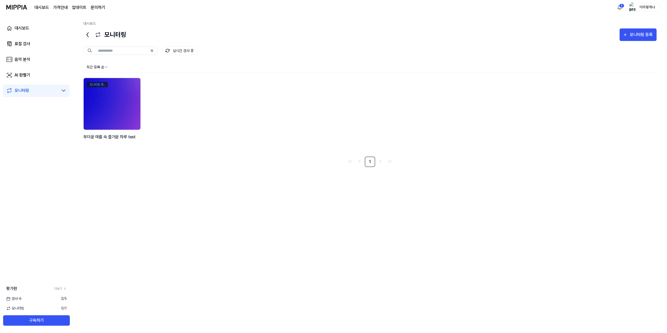
click at [102, 86] on div "모니터링 중.." at bounding box center [97, 84] width 21 height 5
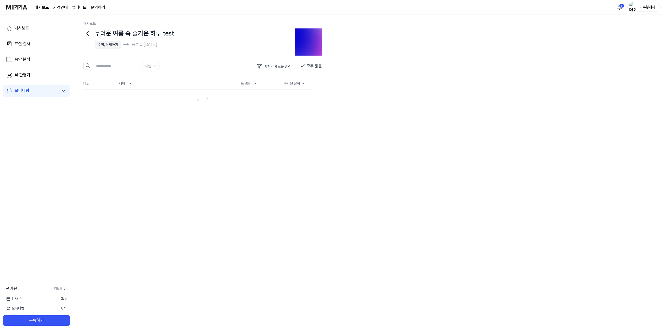
click at [123, 104] on nav "pagination" at bounding box center [202, 99] width 239 height 9
click at [109, 46] on div "수정/삭제하기" at bounding box center [108, 44] width 20 height 5
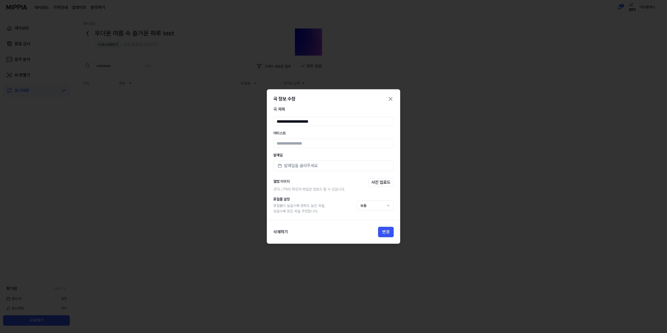
click at [390, 100] on icon "button" at bounding box center [391, 99] width 6 height 6
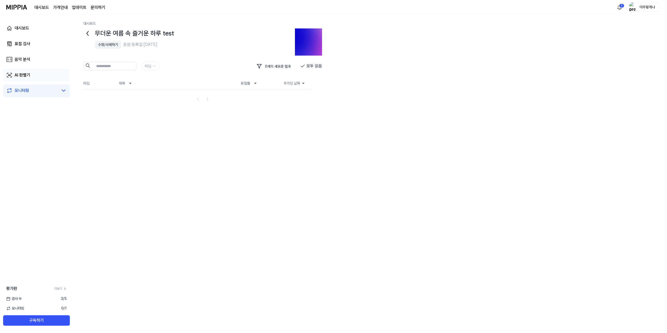
click at [30, 76] on link "AI 판별기" at bounding box center [36, 75] width 67 height 13
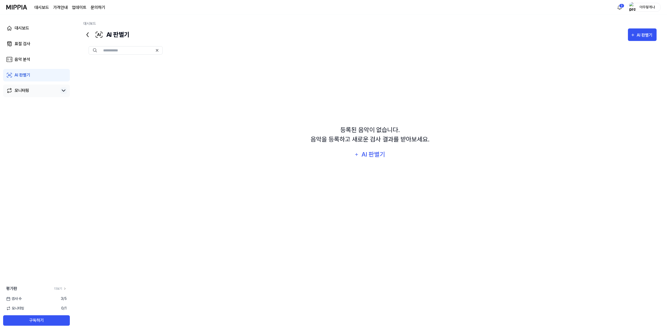
click at [52, 90] on link "모니터링" at bounding box center [32, 90] width 52 height 6
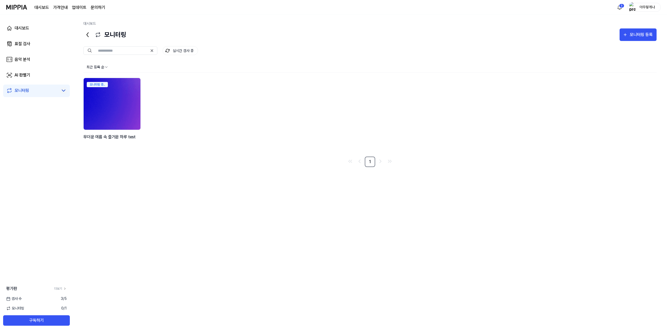
click at [114, 87] on div "모니터링 중.." at bounding box center [112, 83] width 57 height 11
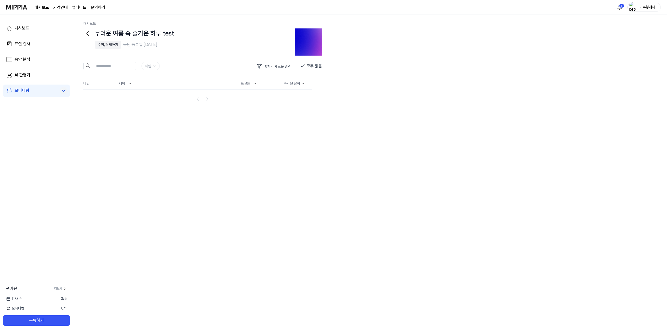
click at [10, 5] on img at bounding box center [16, 7] width 21 height 14
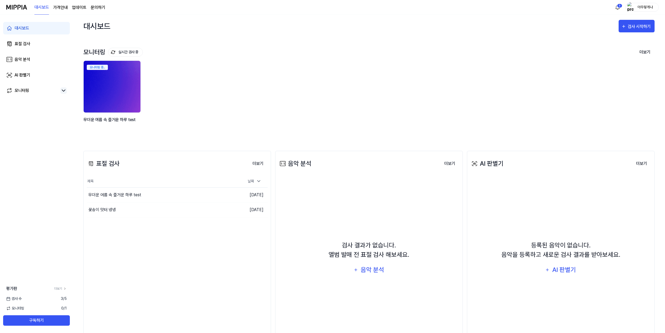
click at [116, 76] on img at bounding box center [112, 86] width 63 height 57
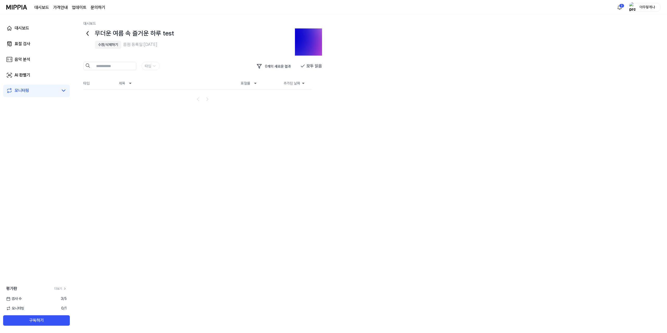
click at [108, 44] on div "수정/삭제하기" at bounding box center [108, 44] width 20 height 5
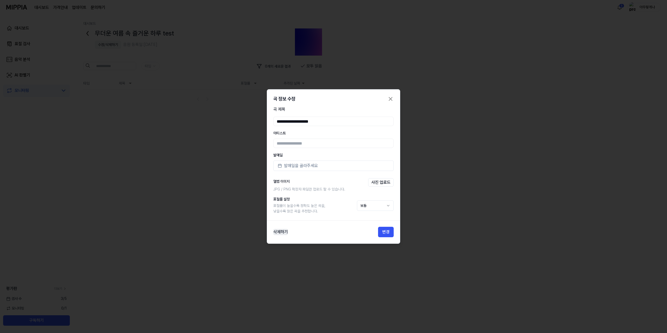
click at [282, 230] on button "삭제하기" at bounding box center [280, 232] width 15 height 6
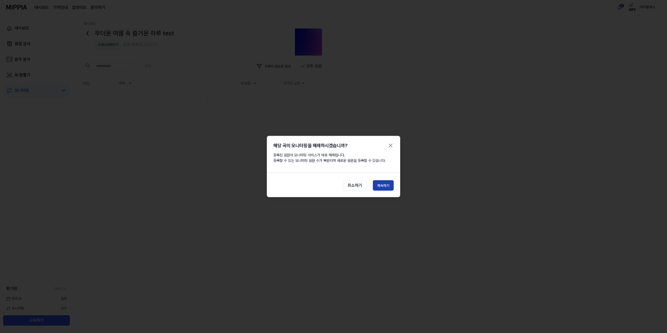
click at [384, 182] on button "계속하기" at bounding box center [383, 185] width 21 height 10
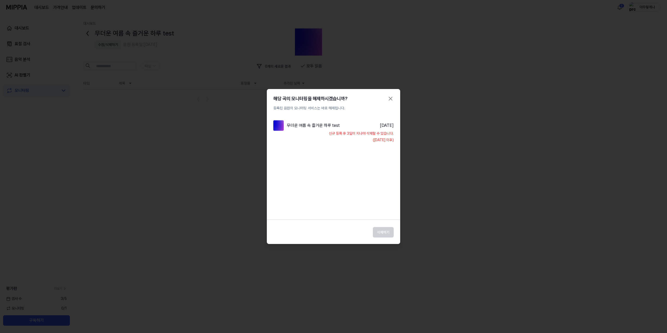
click at [353, 124] on div "무더운 여름 속 즐거운 하루 test 2025.09.08." at bounding box center [333, 125] width 120 height 10
click at [383, 231] on div "삭제하기" at bounding box center [333, 231] width 133 height 14
click at [384, 235] on div "삭제하기" at bounding box center [333, 231] width 133 height 14
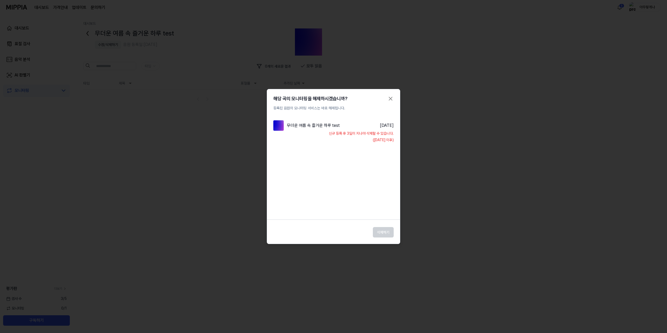
click at [389, 92] on div "해당 곡의 모니터링을 해제하시겠습니까? 등록된 음원의 모니터링 서비스는 바로 해제됩니다. 무더운 여름 속 즐거운 하루 test 2025.09.…" at bounding box center [333, 166] width 133 height 155
click at [388, 95] on icon "button" at bounding box center [391, 98] width 6 height 6
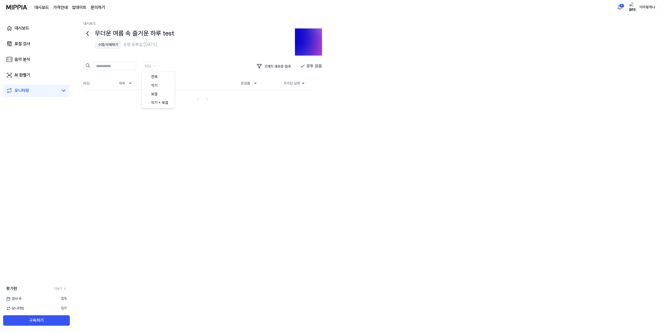
click at [146, 64] on html "대시보드 가격안내 업데이트 문의하기 3 아무렇게나 대시보드 표절 검사 음악 분석 AI 판별기 모니터링 평가판 더보기 검사 수 3 / 5 모니터…" at bounding box center [333, 166] width 667 height 333
click at [147, 65] on html "대시보드 가격안내 업데이트 문의하기 3 아무렇게나 대시보드 표절 검사 음악 분석 AI 판별기 모니터링 평가판 더보기 검사 수 3 / 5 모니터…" at bounding box center [333, 166] width 667 height 333
click at [203, 62] on html "대시보드 가격안내 업데이트 문의하기 3 아무렇게나 대시보드 표절 검사 음악 분석 AI 판별기 모니터링 평가판 더보기 검사 수 3 / 5 모니터…" at bounding box center [333, 166] width 667 height 333
click at [247, 82] on th "표절률" at bounding box center [258, 83] width 42 height 13
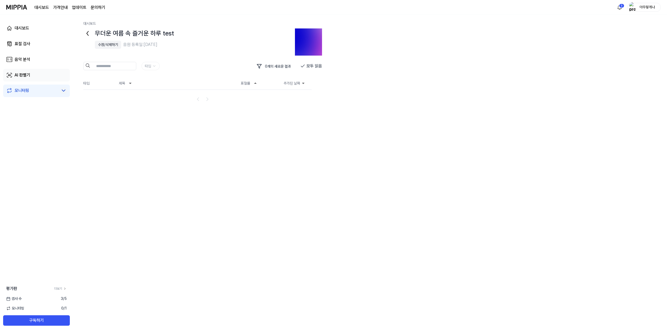
click at [47, 76] on link "AI 판별기" at bounding box center [36, 75] width 67 height 13
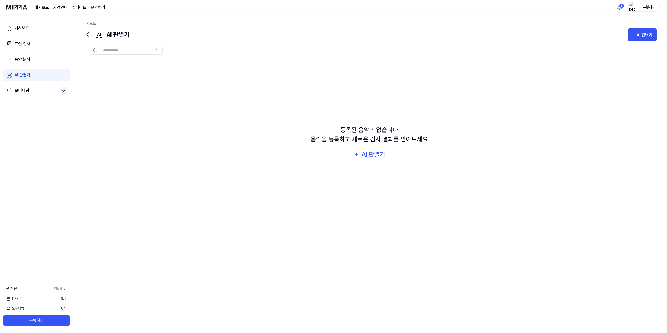
click at [41, 66] on div "대시보드 표절 검사 음악 분석 AI 판별기 모니터링" at bounding box center [36, 60] width 73 height 90
click at [41, 63] on link "음악 분석" at bounding box center [36, 59] width 67 height 13
click at [643, 1] on div "대시보드 가격안내 업데이트 문의하기 3 아무렇게나" at bounding box center [333, 7] width 655 height 14
click at [641, 7] on div "아무렇게나" at bounding box center [647, 7] width 20 height 6
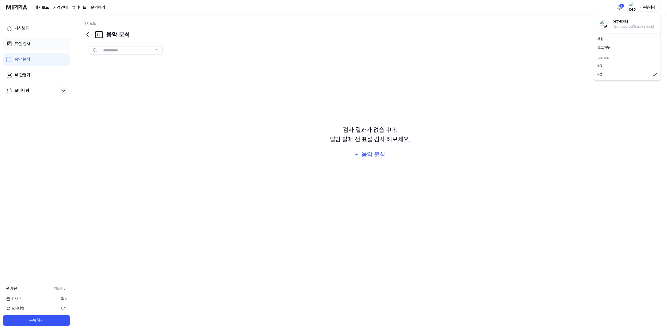
click at [8, 39] on link "표절 검사" at bounding box center [36, 44] width 67 height 13
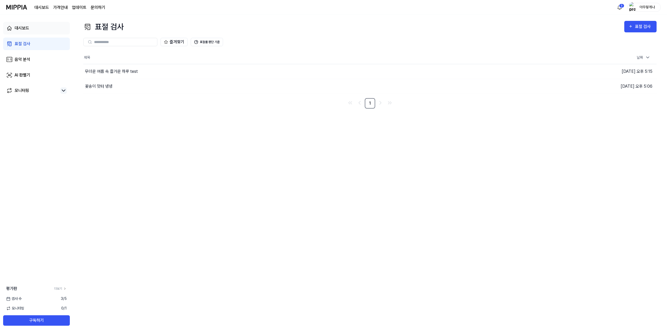
click at [32, 28] on link "대시보드" at bounding box center [36, 28] width 67 height 13
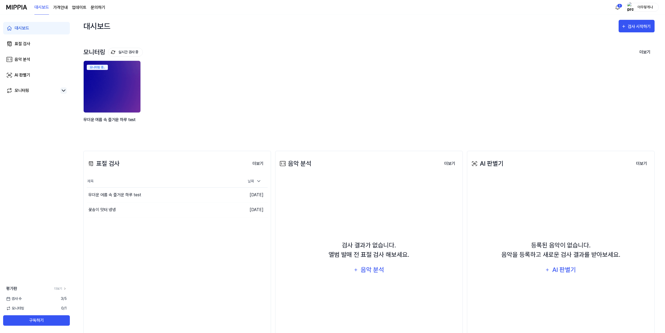
scroll to position [10, 0]
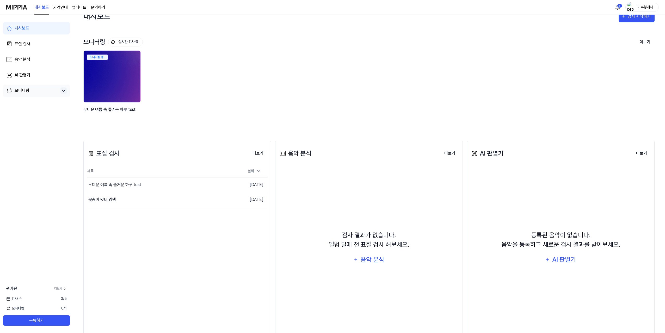
click at [44, 89] on link "모니터링" at bounding box center [32, 90] width 52 height 6
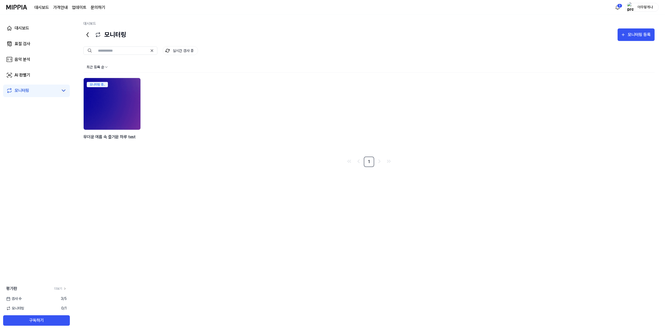
scroll to position [0, 0]
click at [107, 66] on html "대시보드 가격안내 업데이트 문의하기 3 아무렇게나 대시보드 표절 검사 음악 분석 AI 판별기 모니터링 평가판 더보기 검사 수 3 / 5 모니터…" at bounding box center [333, 166] width 667 height 333
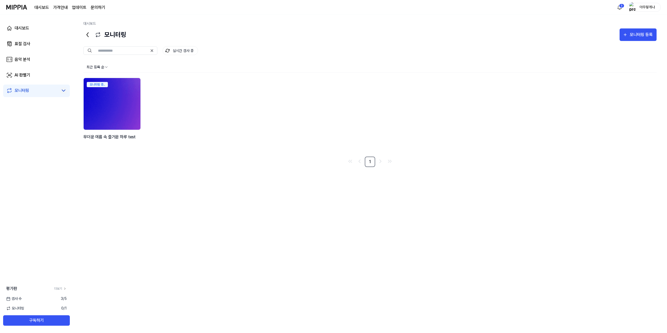
click at [106, 88] on div "모니터링 중.." at bounding box center [112, 83] width 57 height 11
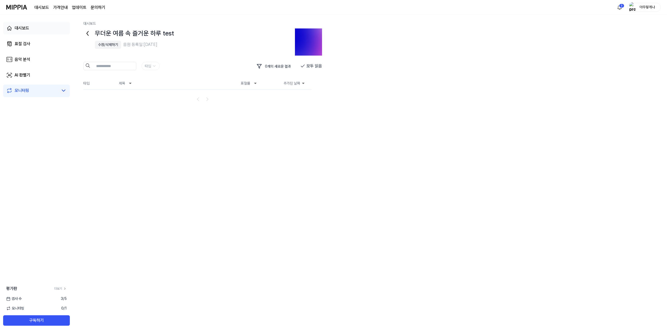
click at [32, 25] on link "대시보드" at bounding box center [36, 28] width 67 height 13
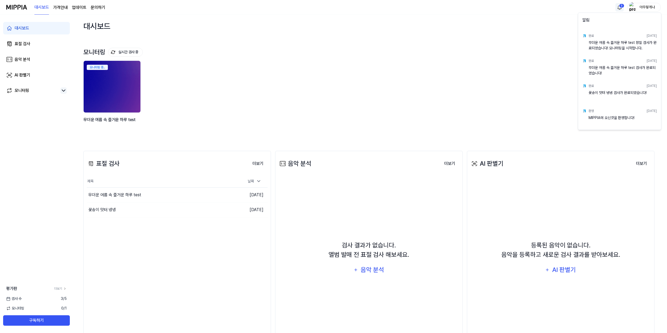
click at [619, 9] on html "대시보드 가격안내 업데이트 문의하기 3 아무렇게나 대시보드 표절 검사 음악 분석 AI 판별기 모니터링 평가판 더보기 검사 수 3 / 5 모니터…" at bounding box center [333, 166] width 667 height 333
click at [619, 9] on html "대시보드 가격안내 업데이트 문의하기 아무렇게나 대시보드 표절 검사 음악 분석 AI 판별기 모니터링 평가판 더보기 검사 수 3 / 5 모니터링 …" at bounding box center [333, 166] width 667 height 333
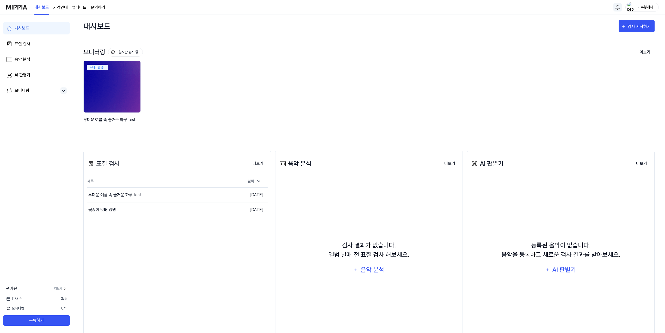
click at [654, 10] on div "아무렇게나" at bounding box center [642, 7] width 33 height 9
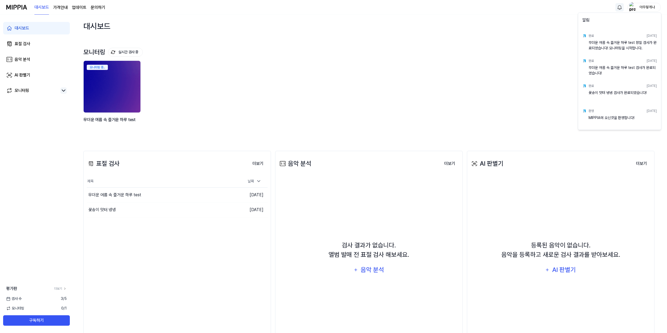
click at [619, 8] on html "대시보드 가격안내 업데이트 문의하기 아무렇게나 대시보드 표절 검사 음악 분석 AI 판별기 모니터링 평가판 더보기 검사 수 3 / 5 모니터링 …" at bounding box center [333, 166] width 667 height 333
click at [647, 9] on html "대시보드 가격안내 업데이트 문의하기 아무렇게나 대시보드 표절 검사 음악 분석 AI 판별기 모니터링 평가판 더보기 검사 수 3 / 5 모니터링 …" at bounding box center [333, 166] width 667 height 333
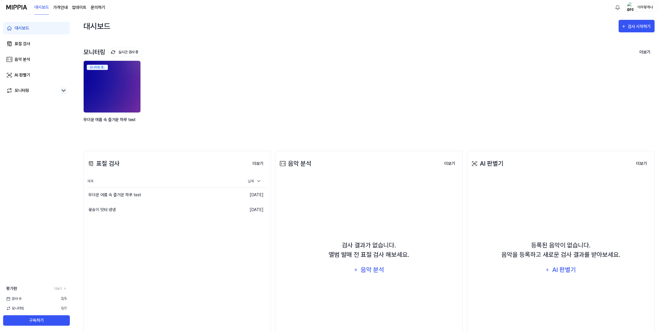
click at [647, 8] on div "아무렇게나" at bounding box center [645, 7] width 20 height 6
click at [556, 45] on div "모니터링 실시간 검사 중 더보기 모니터링 모니터링 중.. 무더운 여름 속 즐거운 하루 test" at bounding box center [368, 89] width 571 height 103
click at [62, 99] on div "대시보드 표절 검사 음악 분석 AI 판별기 모니터링" at bounding box center [36, 60] width 73 height 90
click at [60, 90] on div "모니터링" at bounding box center [36, 90] width 60 height 6
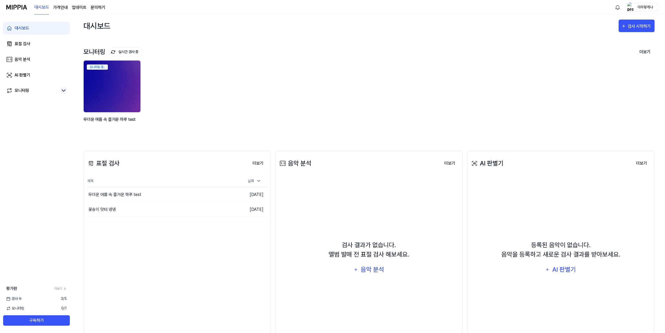
click at [63, 90] on icon at bounding box center [63, 90] width 6 height 6
click at [63, 98] on link "무더운 여름 속 즐거운 하루 test 0" at bounding box center [40, 101] width 54 height 8
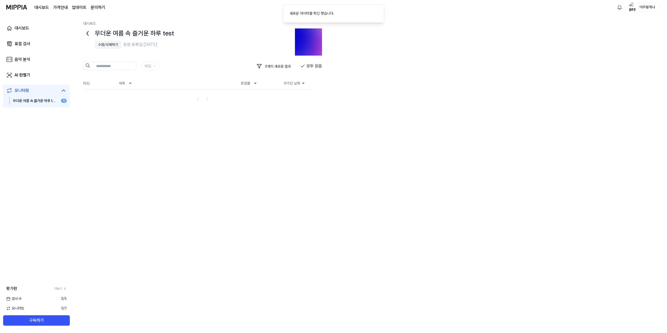
drag, startPoint x: 61, startPoint y: 105, endPoint x: 63, endPoint y: 96, distance: 9.0
click at [61, 105] on div "모니터링 무더운 여름 속 즐거운 하루 test 0" at bounding box center [36, 95] width 67 height 23
